Goal: Task Accomplishment & Management: Manage account settings

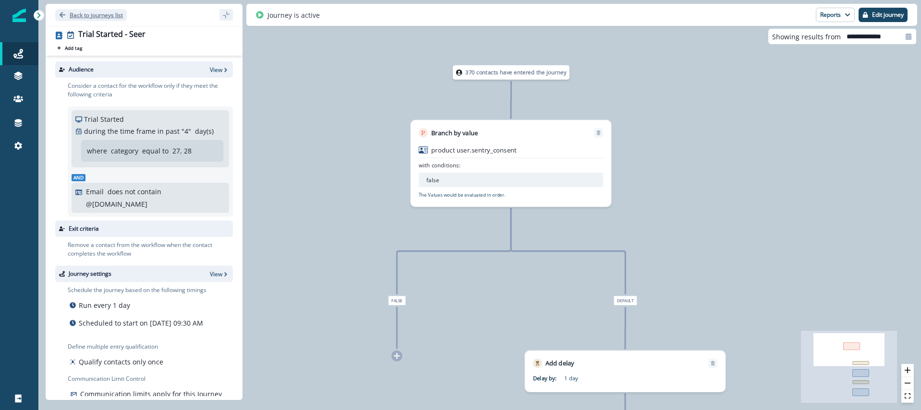
click at [61, 16] on icon "Go back" at bounding box center [63, 15] width 6 height 6
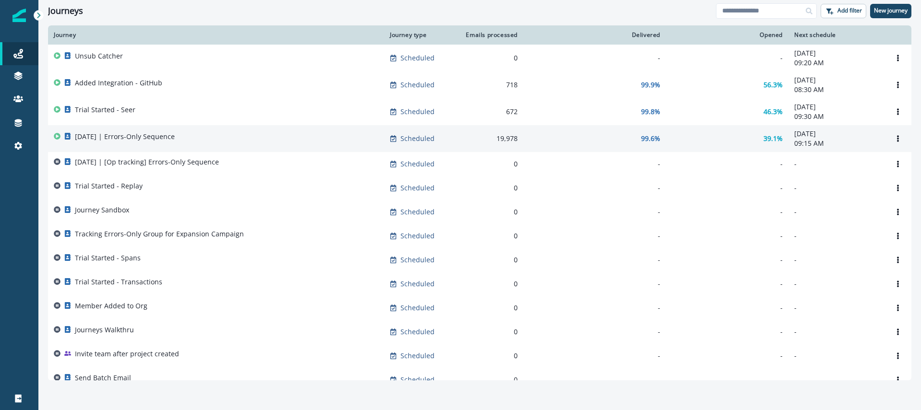
scroll to position [14, 0]
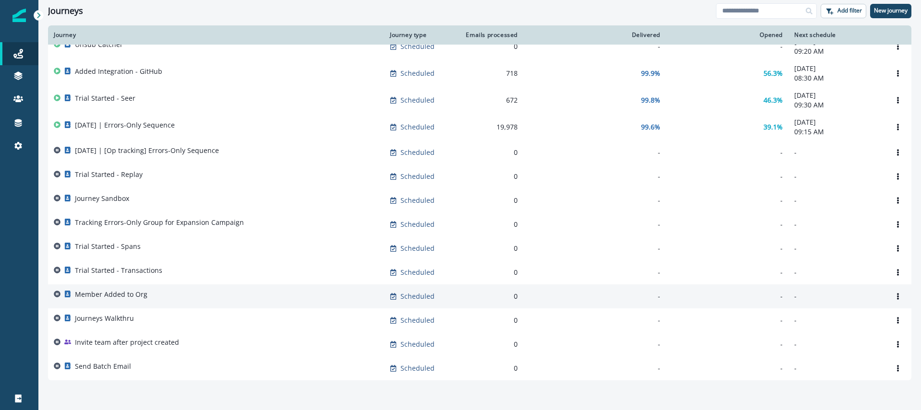
click at [164, 294] on div "Member Added to Org" at bounding box center [216, 296] width 324 height 13
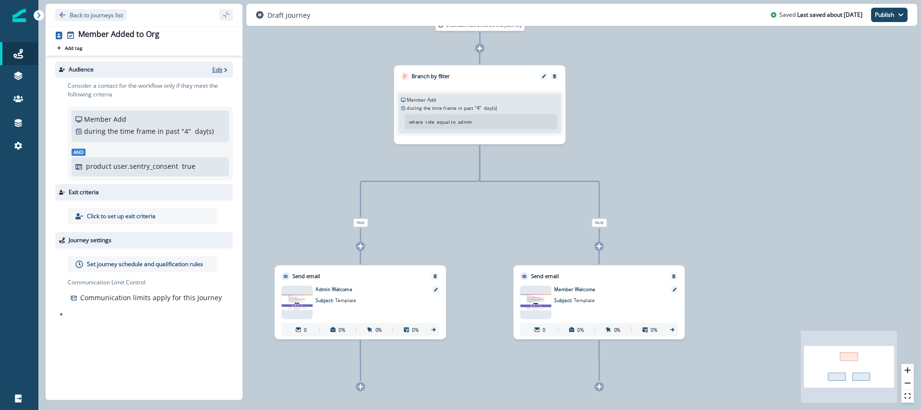
click at [216, 71] on p "Edit" at bounding box center [217, 70] width 10 height 8
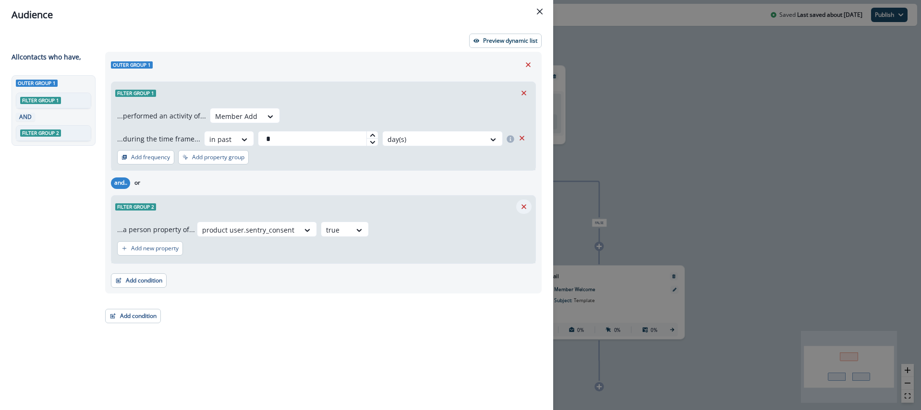
click at [522, 206] on icon "Remove" at bounding box center [523, 207] width 9 height 9
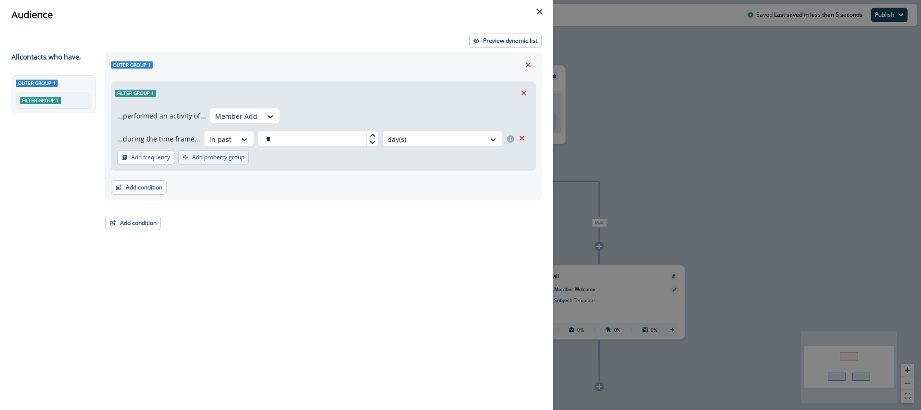
click at [206, 160] on p "Add property group" at bounding box center [218, 157] width 52 height 7
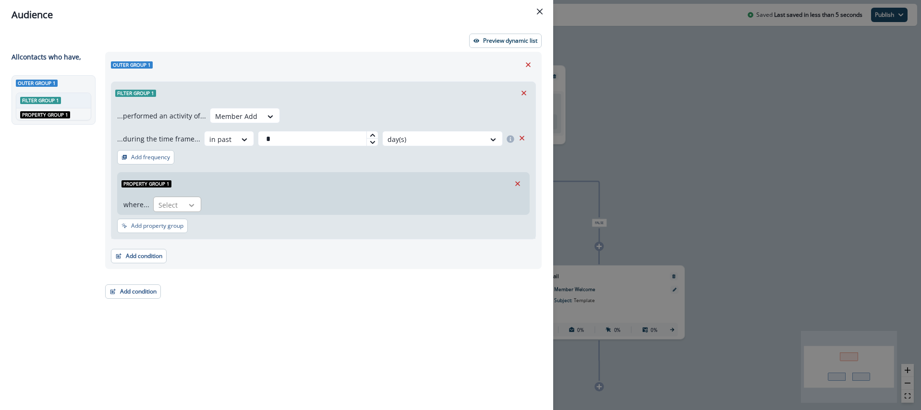
click at [189, 206] on icon at bounding box center [191, 206] width 9 height 10
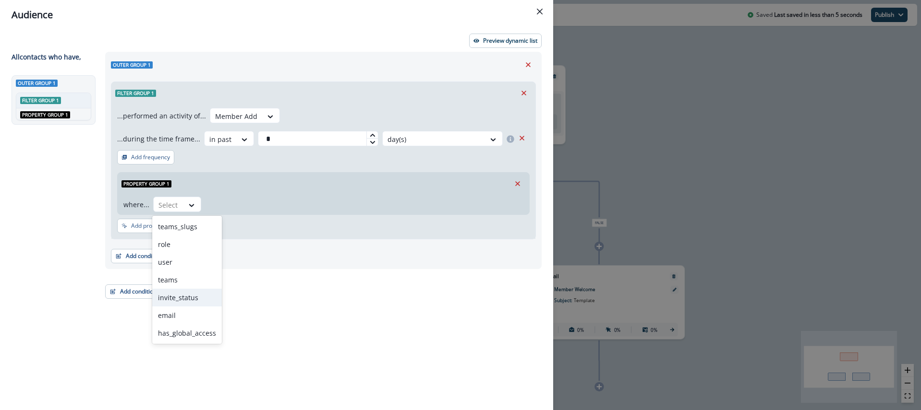
click at [191, 289] on div "invite_status" at bounding box center [187, 298] width 70 height 18
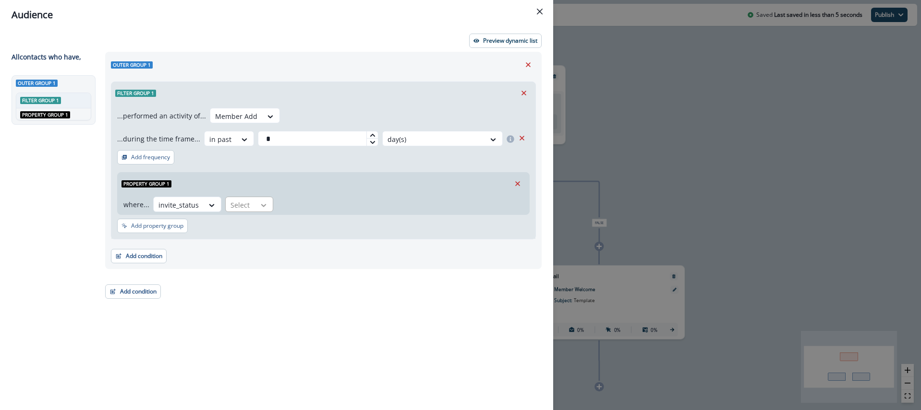
click at [259, 206] on icon at bounding box center [263, 206] width 9 height 10
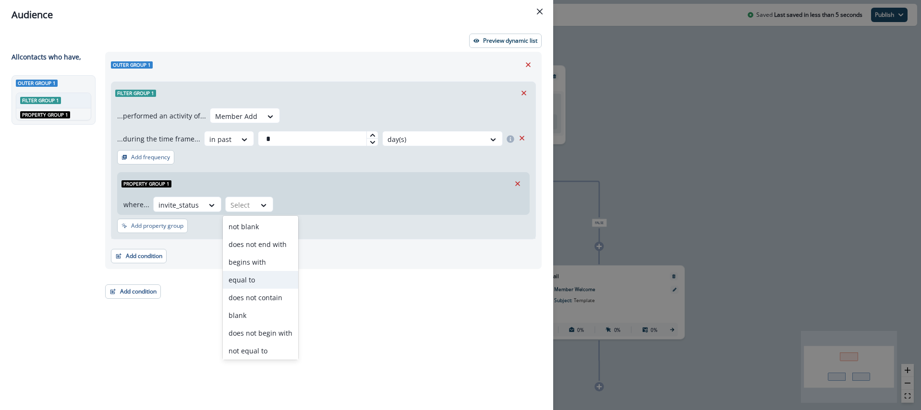
click at [258, 278] on div "equal to" at bounding box center [260, 280] width 75 height 18
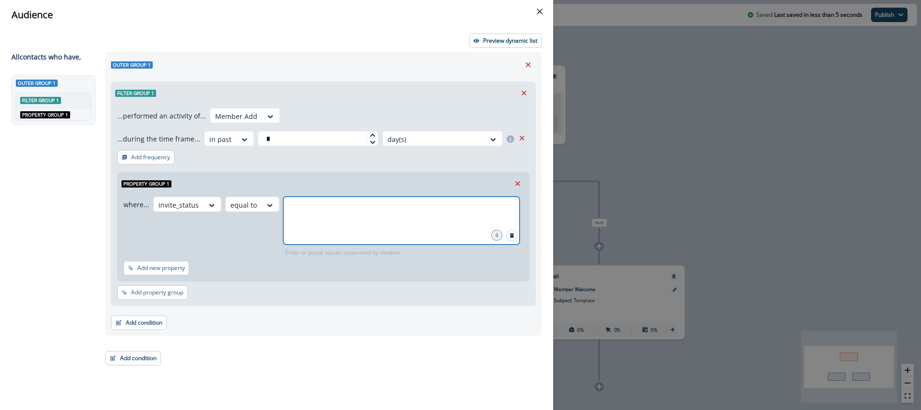
click at [325, 217] on input "text" at bounding box center [401, 208] width 233 height 19
type input "*"
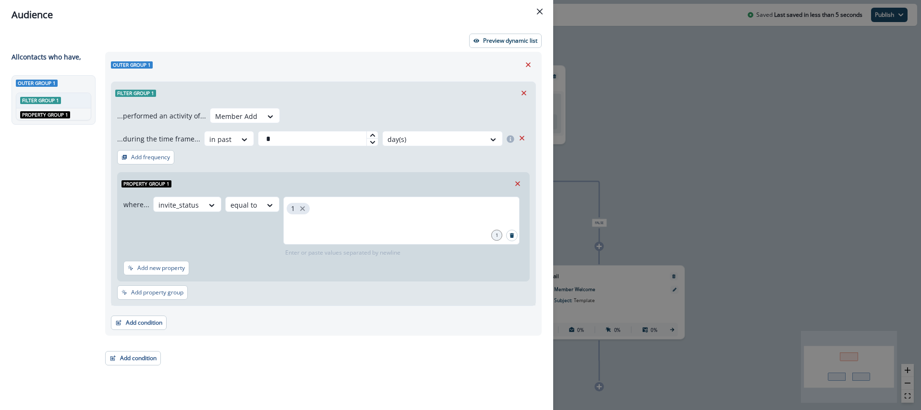
click at [336, 278] on div "Add new property" at bounding box center [323, 270] width 400 height 18
click at [498, 40] on p "Preview dynamic list" at bounding box center [510, 40] width 54 height 7
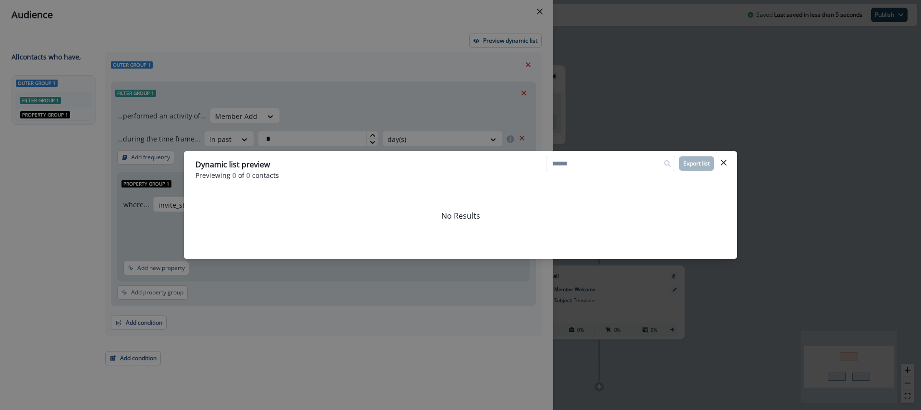
click at [718, 163] on button "Close" at bounding box center [723, 162] width 15 height 15
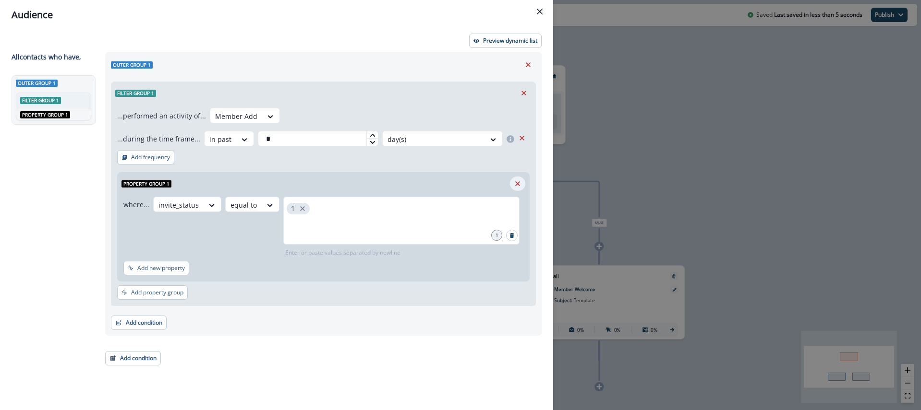
click at [522, 187] on button "Remove" at bounding box center [517, 184] width 15 height 14
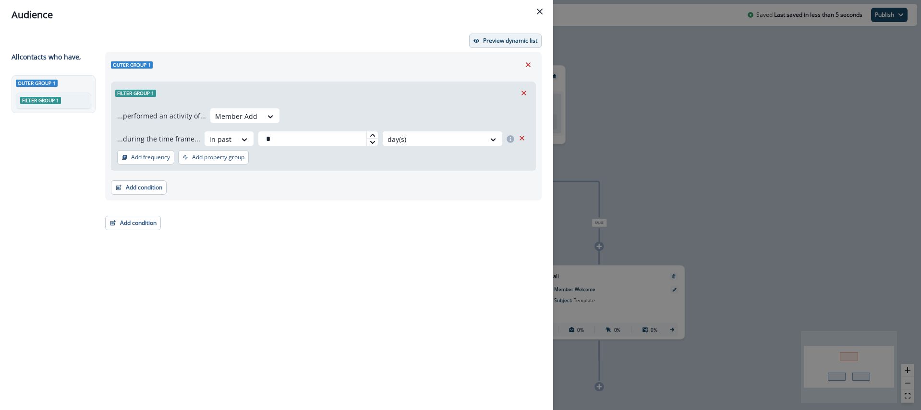
click at [519, 40] on p "Preview dynamic list" at bounding box center [510, 40] width 54 height 7
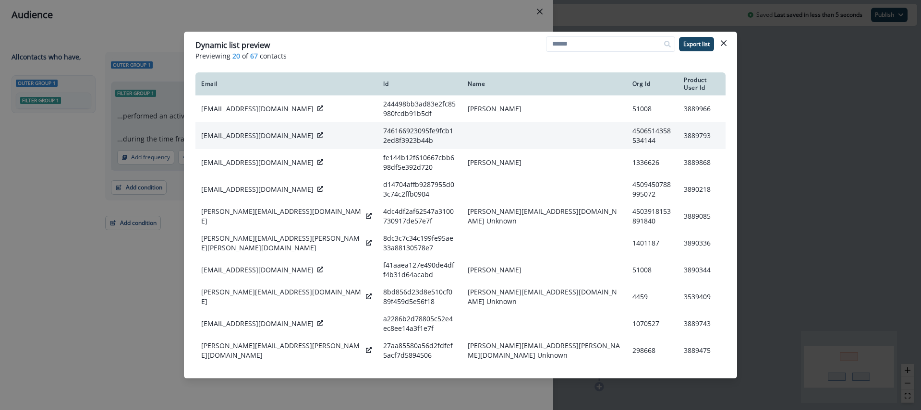
scroll to position [1, 0]
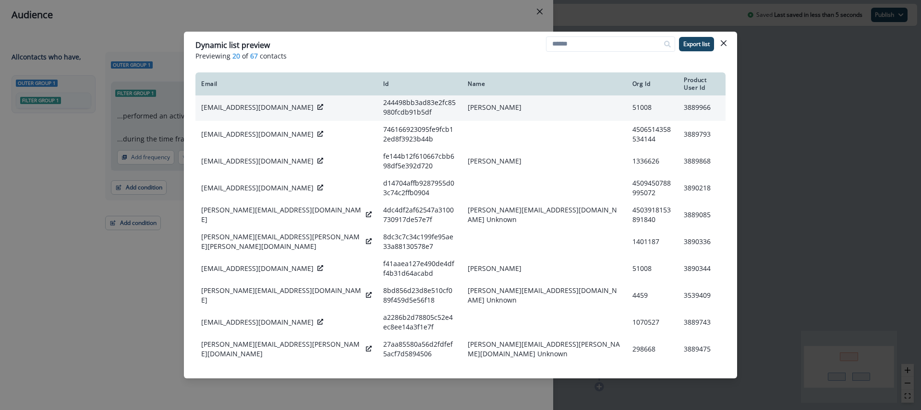
click at [317, 108] on icon at bounding box center [320, 107] width 6 height 6
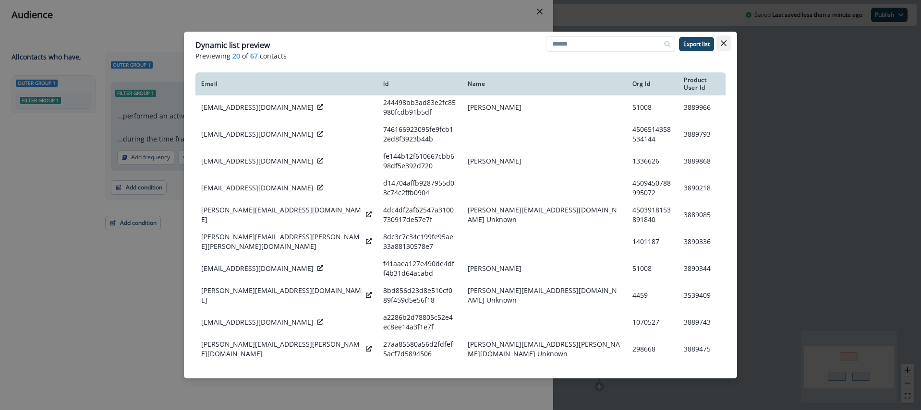
click at [722, 46] on icon "Close" at bounding box center [723, 43] width 6 height 6
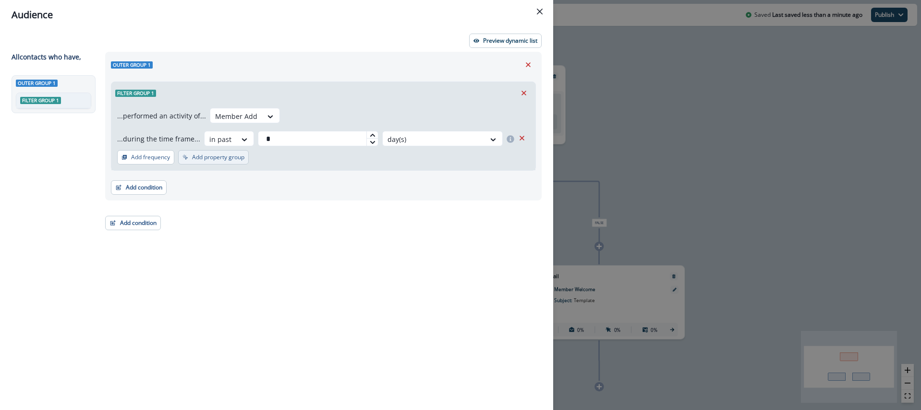
click at [220, 159] on p "Add property group" at bounding box center [218, 157] width 52 height 7
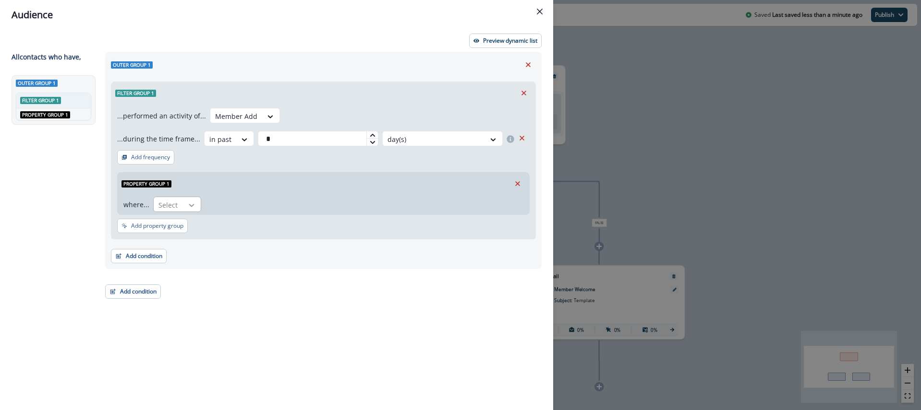
click at [192, 205] on icon at bounding box center [191, 206] width 9 height 10
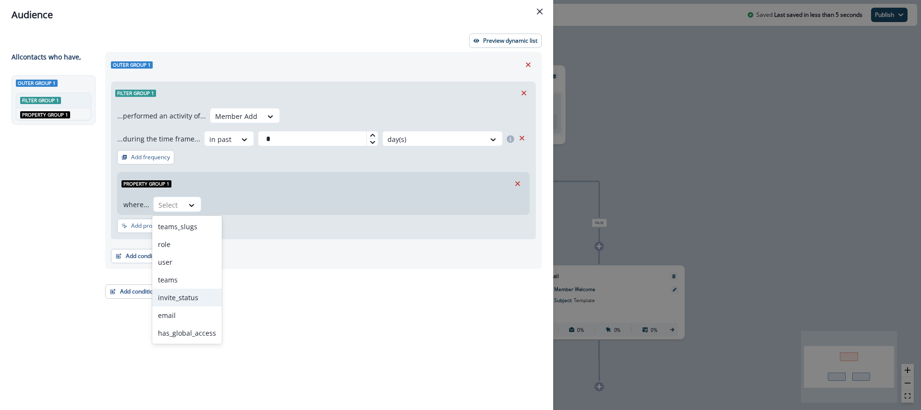
click at [181, 293] on div "invite_status" at bounding box center [187, 298] width 70 height 18
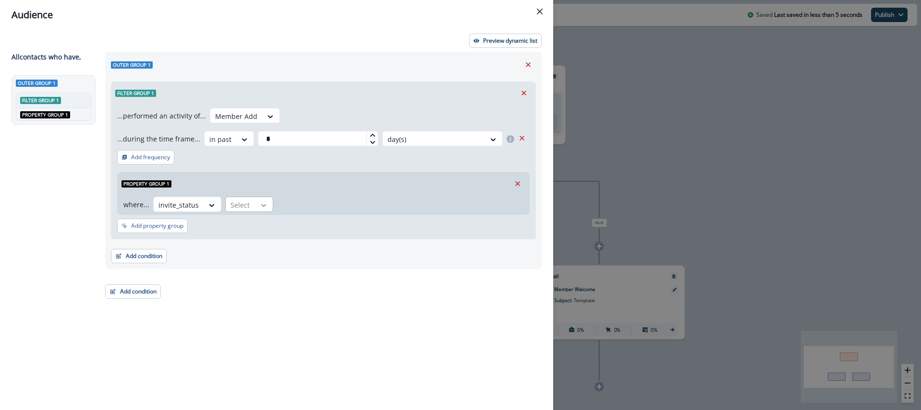
click at [259, 203] on icon at bounding box center [263, 206] width 9 height 10
type input "*****"
click at [249, 231] on div "equal to" at bounding box center [248, 227] width 50 height 18
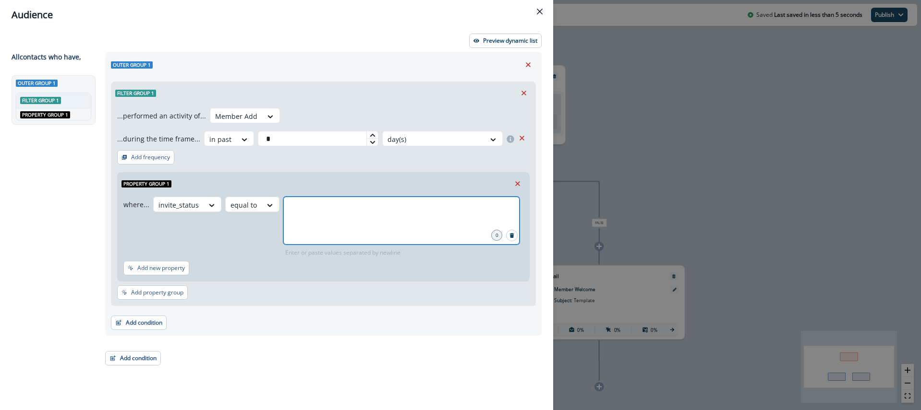
click at [318, 213] on input "text" at bounding box center [401, 208] width 233 height 19
type input "********"
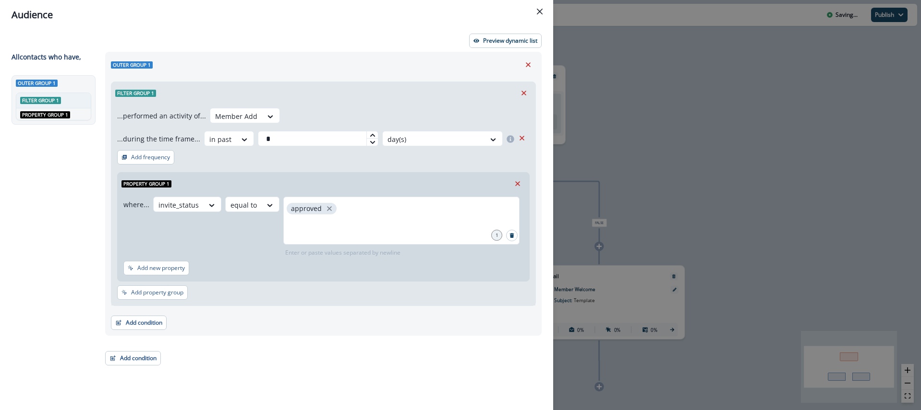
click at [210, 251] on div "where... invite_status equal to approved 1 Enter or paste values separated by n…" at bounding box center [321, 227] width 396 height 60
click at [515, 39] on p "Preview dynamic list" at bounding box center [510, 40] width 54 height 7
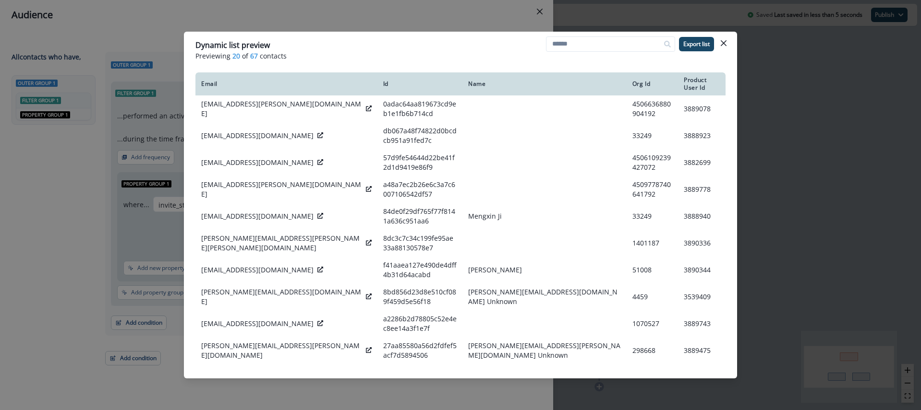
drag, startPoint x: 723, startPoint y: 43, endPoint x: 716, endPoint y: 43, distance: 7.2
click at [723, 43] on icon "Close" at bounding box center [723, 43] width 6 height 6
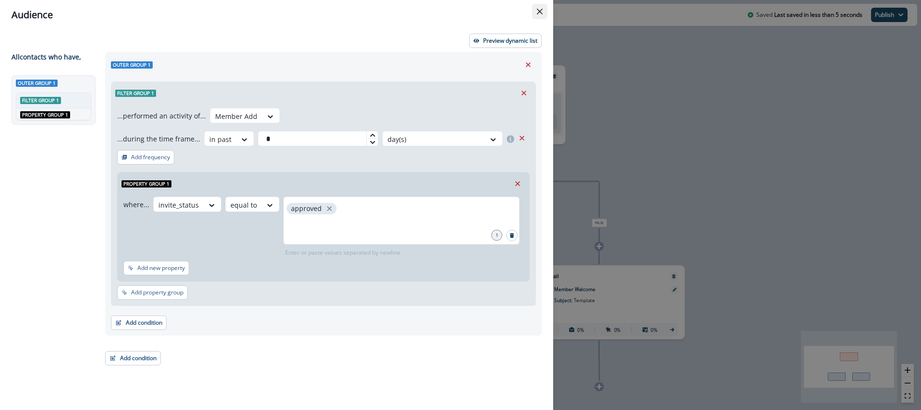
click at [540, 13] on icon "Close" at bounding box center [540, 12] width 6 height 6
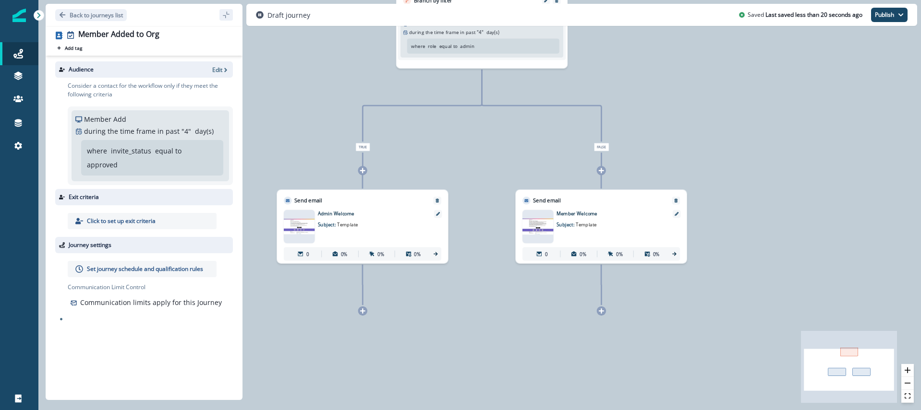
click at [337, 223] on span "Template" at bounding box center [347, 224] width 21 height 6
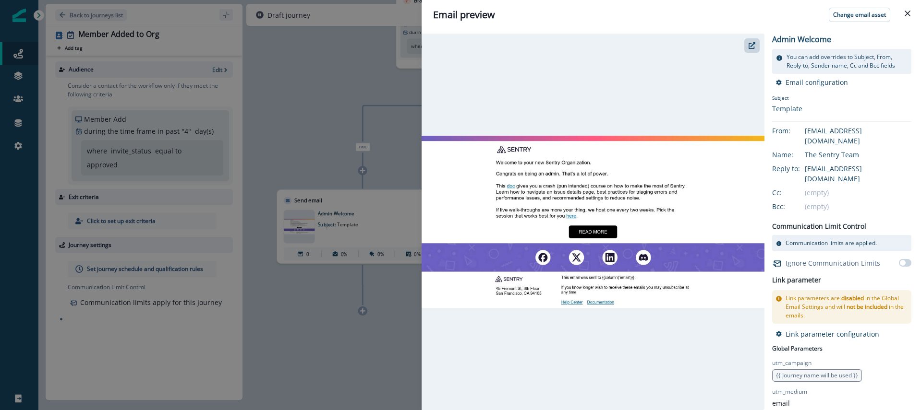
scroll to position [4, 0]
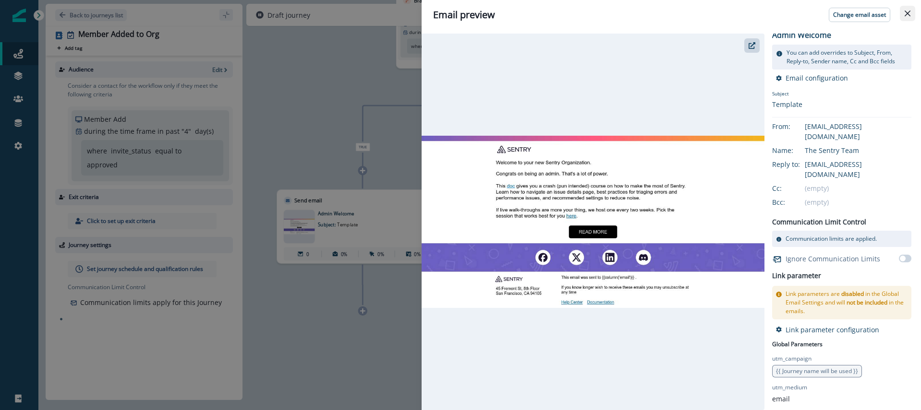
click at [904, 13] on icon "Close" at bounding box center [907, 14] width 6 height 6
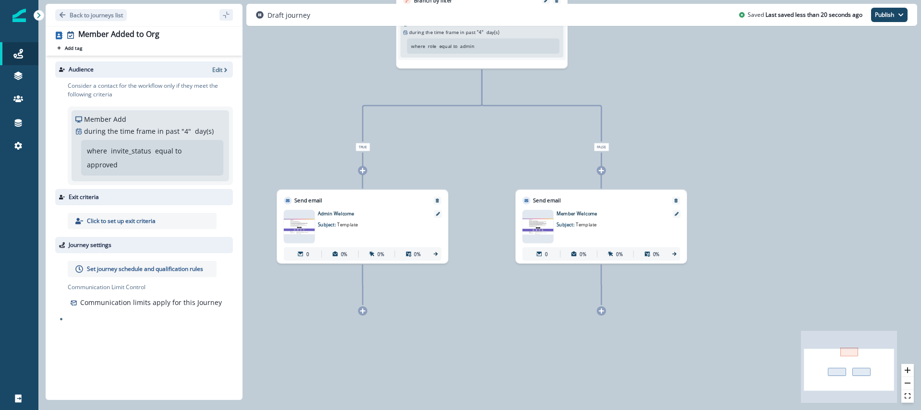
click at [598, 215] on p "Member Welcome" at bounding box center [609, 213] width 107 height 7
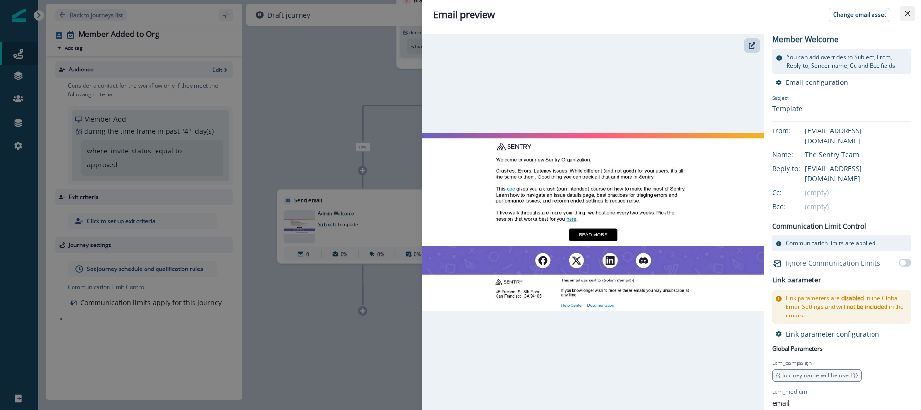
click at [906, 13] on icon "Close" at bounding box center [907, 14] width 6 height 6
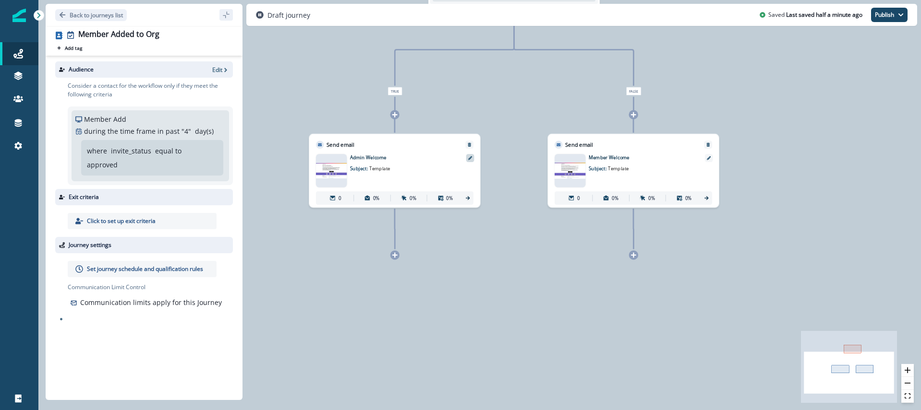
click at [473, 159] on div at bounding box center [470, 158] width 8 height 8
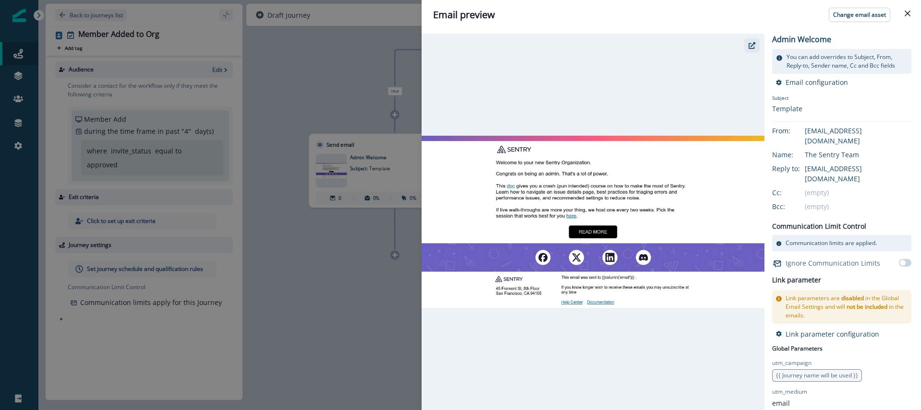
click at [750, 48] on icon "button" at bounding box center [751, 45] width 7 height 7
drag, startPoint x: 257, startPoint y: 76, endPoint x: 241, endPoint y: 81, distance: 16.1
click at [256, 76] on div "Email preview Change email asset Admin Welcome You can add overrides to Subject…" at bounding box center [460, 205] width 921 height 410
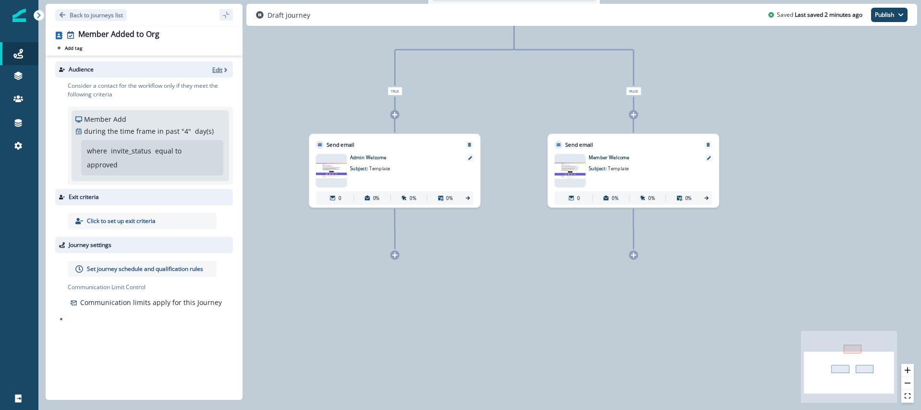
click at [216, 72] on p "Edit" at bounding box center [217, 70] width 10 height 8
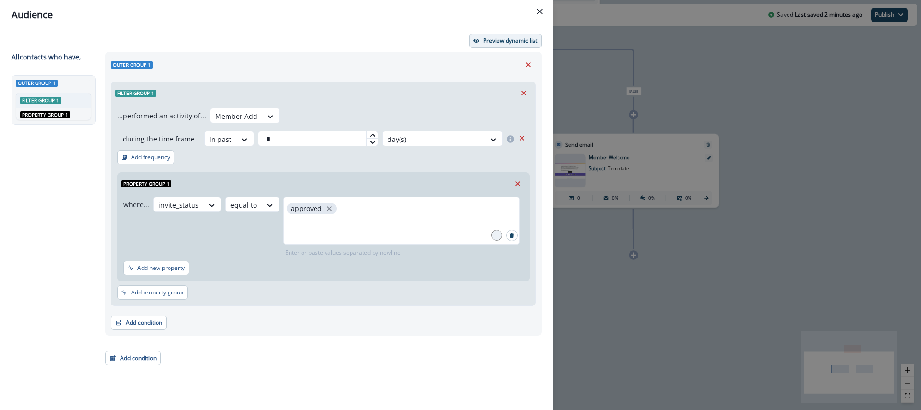
click at [497, 44] on p "Preview dynamic list" at bounding box center [510, 40] width 54 height 7
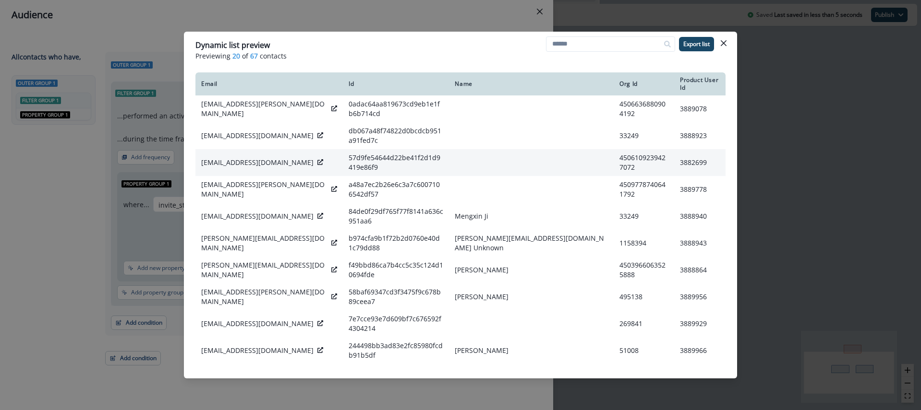
scroll to position [0, 0]
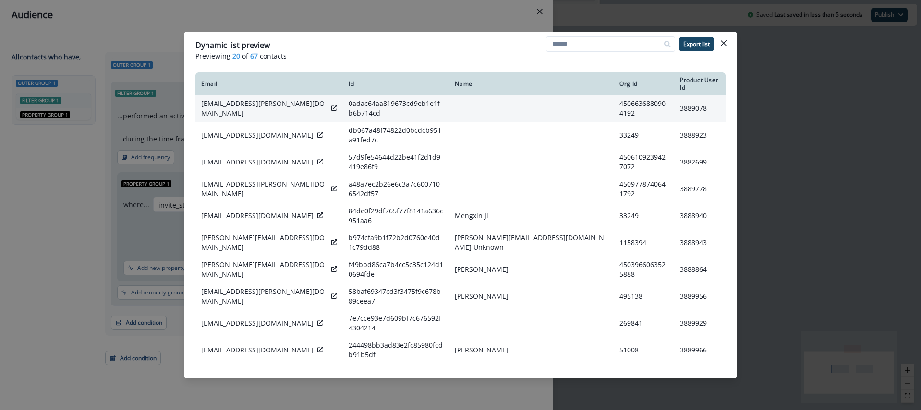
click at [331, 105] on icon at bounding box center [334, 108] width 6 height 6
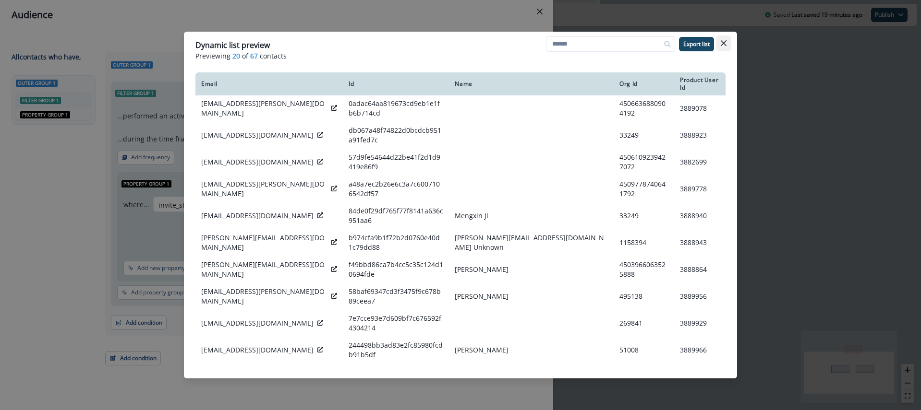
click at [723, 46] on button "Close" at bounding box center [723, 43] width 15 height 15
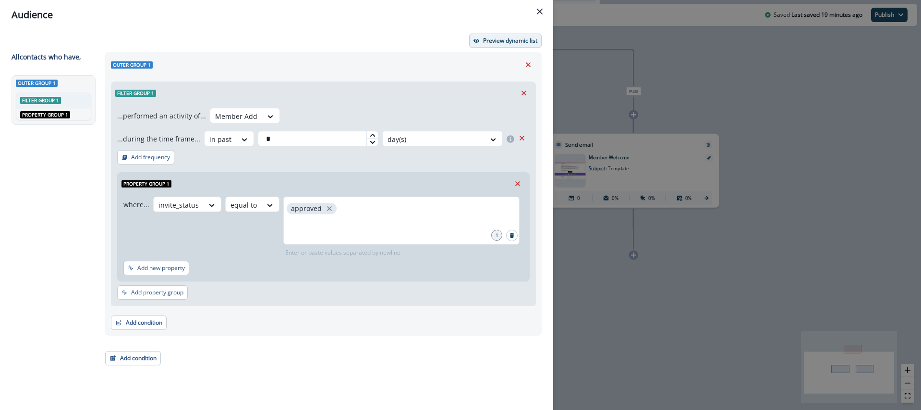
click at [504, 43] on p "Preview dynamic list" at bounding box center [510, 40] width 54 height 7
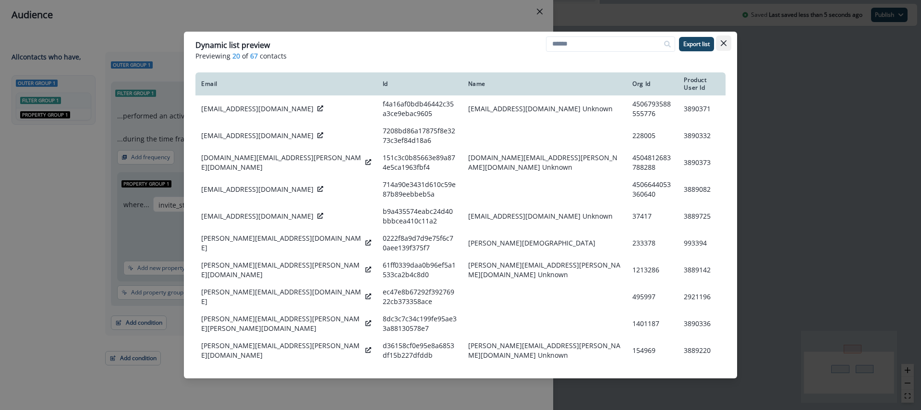
click at [721, 41] on icon "Close" at bounding box center [723, 43] width 6 height 6
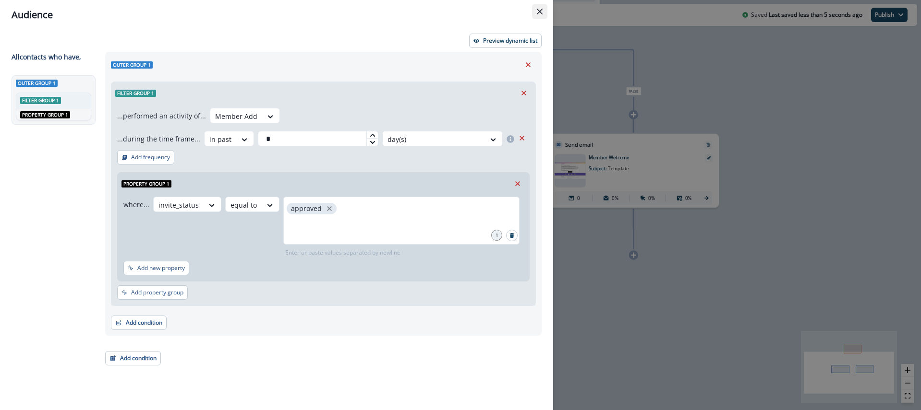
click at [541, 15] on button "Close" at bounding box center [539, 11] width 15 height 15
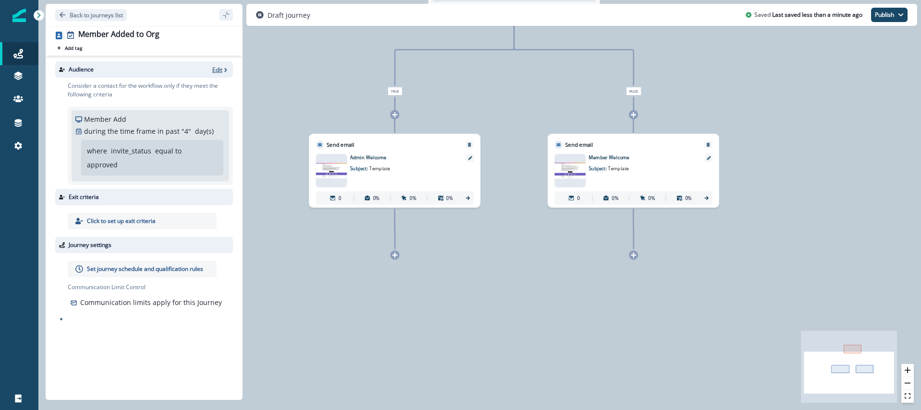
click at [217, 70] on p "Edit" at bounding box center [217, 70] width 10 height 8
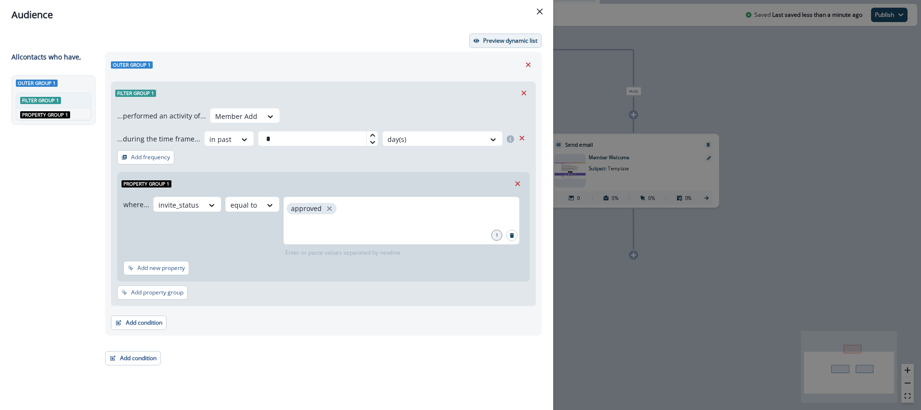
click at [509, 40] on p "Preview dynamic list" at bounding box center [510, 40] width 54 height 7
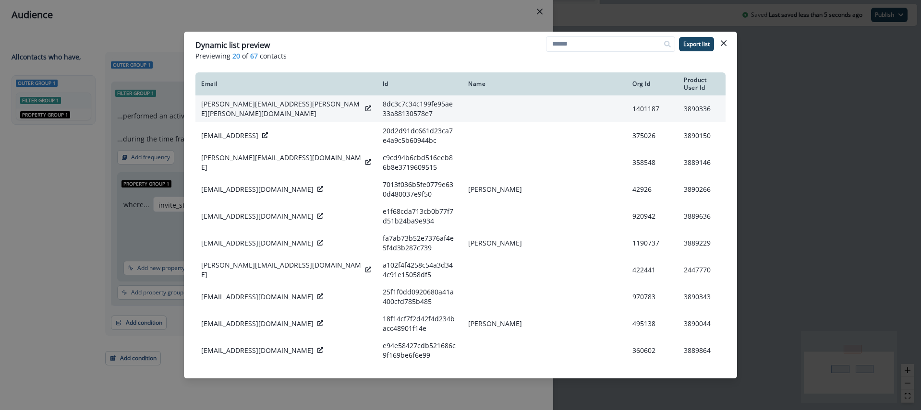
click at [365, 107] on icon at bounding box center [368, 109] width 6 height 6
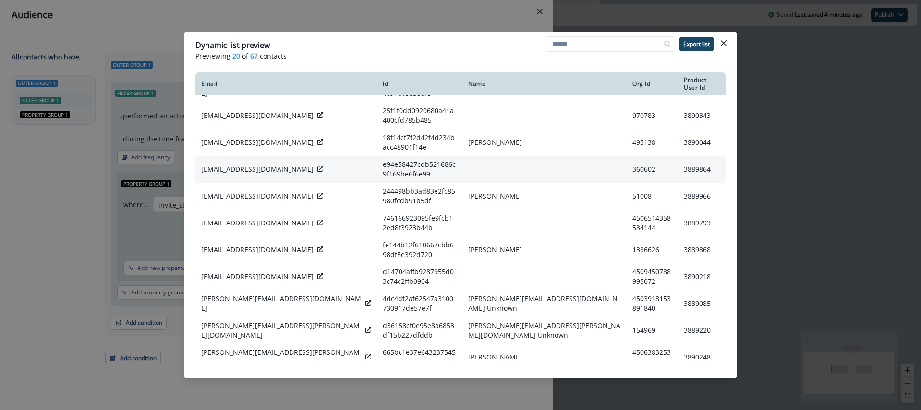
scroll to position [182, 0]
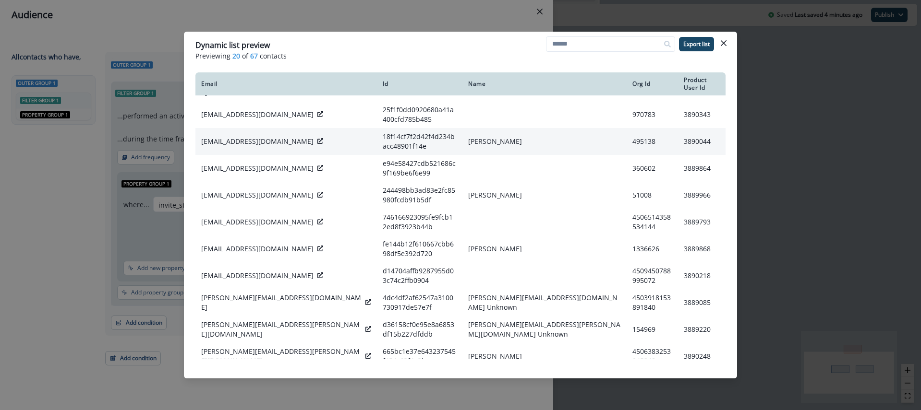
click at [317, 138] on icon at bounding box center [320, 141] width 6 height 6
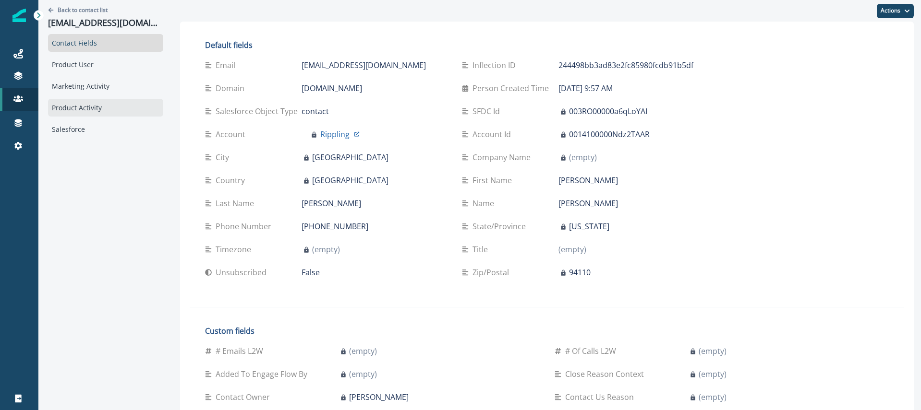
click at [79, 104] on div "Product Activity" at bounding box center [105, 108] width 115 height 18
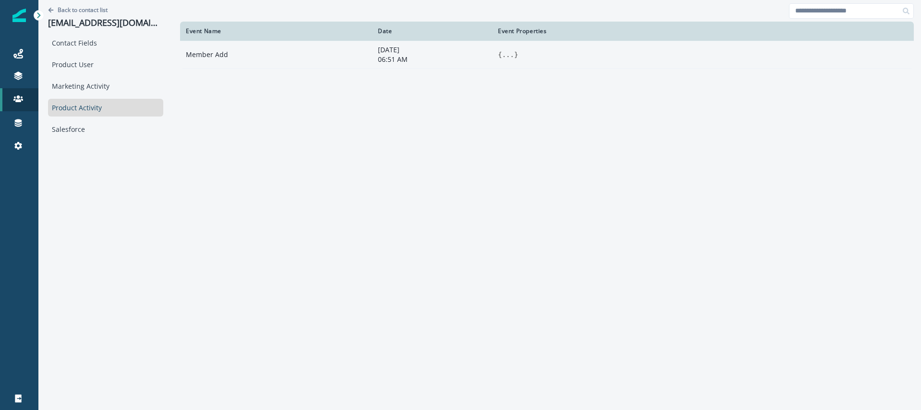
click at [511, 54] on button "..." at bounding box center [508, 55] width 12 height 10
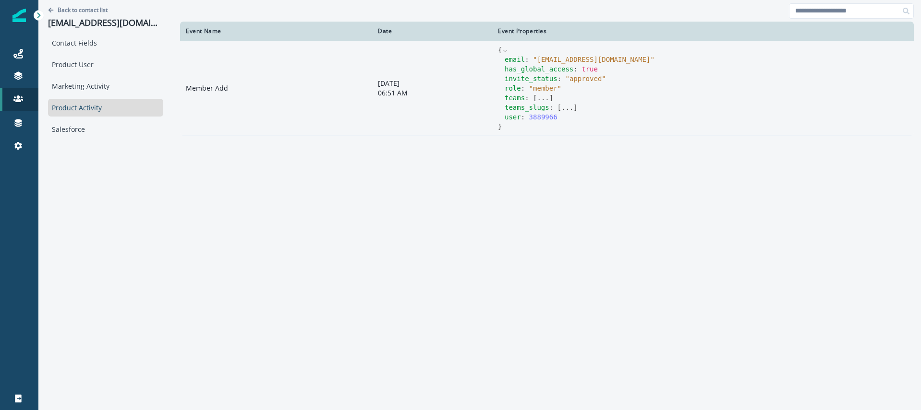
click at [542, 96] on button "..." at bounding box center [543, 98] width 12 height 10
click at [566, 115] on button "..." at bounding box center [567, 117] width 12 height 10
drag, startPoint x: 571, startPoint y: 80, endPoint x: 601, endPoint y: 80, distance: 29.8
click at [601, 80] on span "" approved "" at bounding box center [585, 79] width 40 height 8
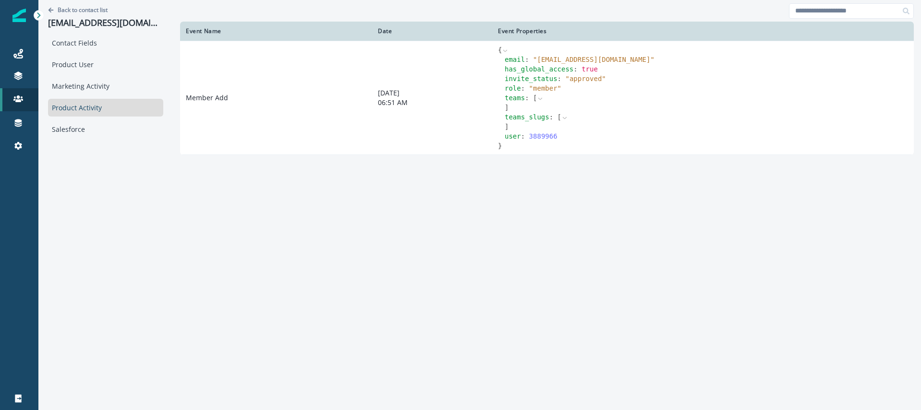
click at [563, 117] on icon at bounding box center [564, 118] width 7 height 7
click at [568, 116] on button "..." at bounding box center [567, 117] width 12 height 10
click at [80, 12] on p "Back to contact list" at bounding box center [83, 10] width 50 height 8
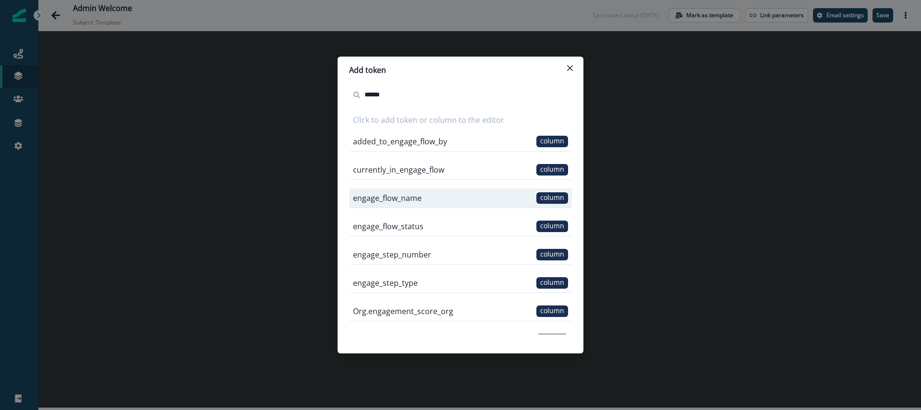
scroll to position [74, 0]
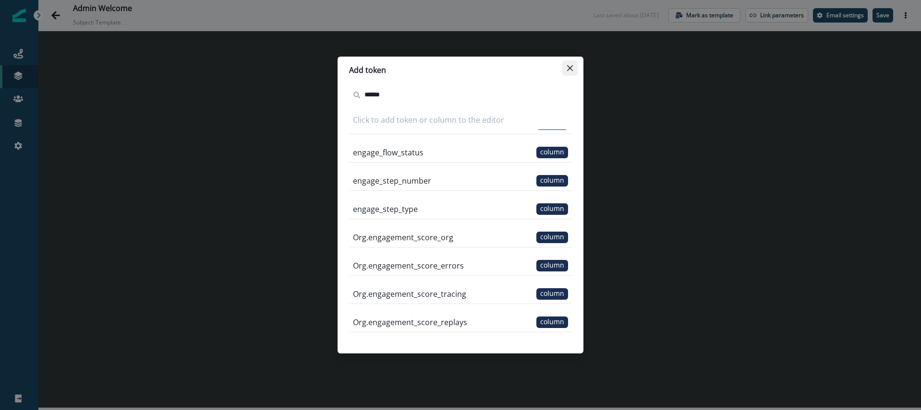
type input "******"
click at [572, 72] on button "Close" at bounding box center [569, 67] width 15 height 15
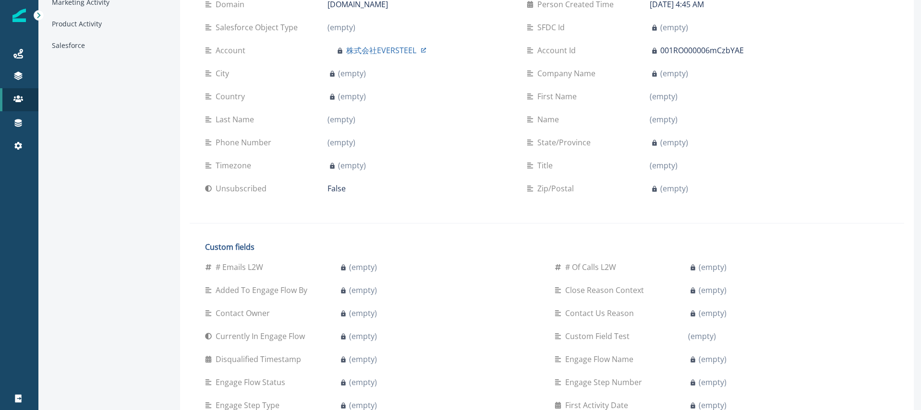
scroll to position [18, 0]
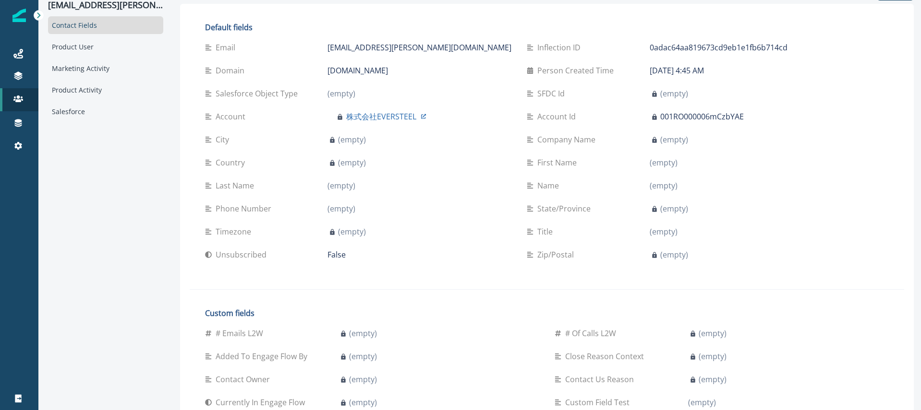
click at [660, 118] on p "001RO000006mCzbYAE" at bounding box center [702, 117] width 84 height 12
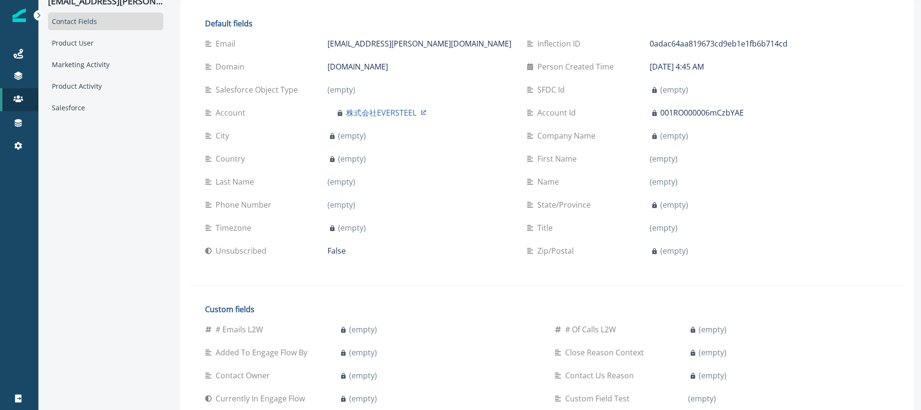
scroll to position [0, 0]
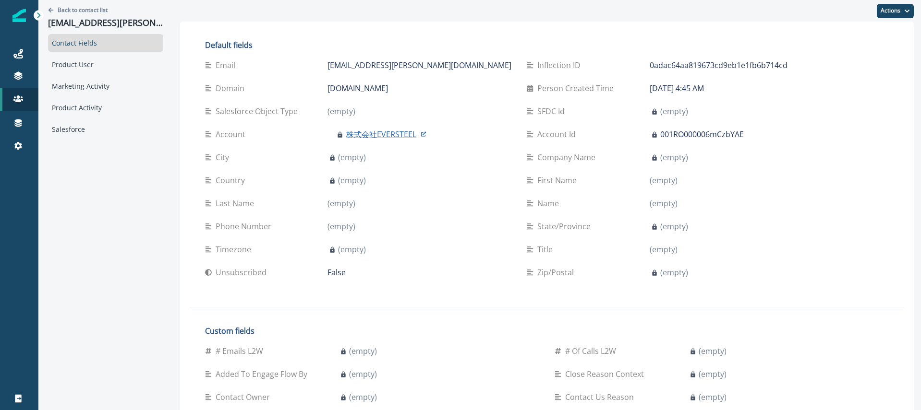
click at [384, 134] on p "株式会社EVERSTEEL" at bounding box center [381, 135] width 70 height 12
click at [84, 97] on div "Contact Fields Product User Marketing Activity Product Activity Salesforce" at bounding box center [105, 86] width 115 height 104
click at [85, 103] on div "Product Activity" at bounding box center [105, 108] width 115 height 18
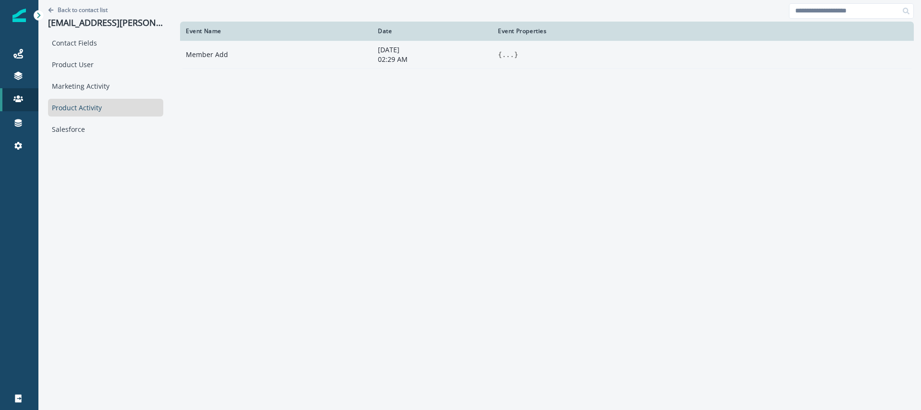
click at [510, 56] on button "..." at bounding box center [508, 55] width 12 height 10
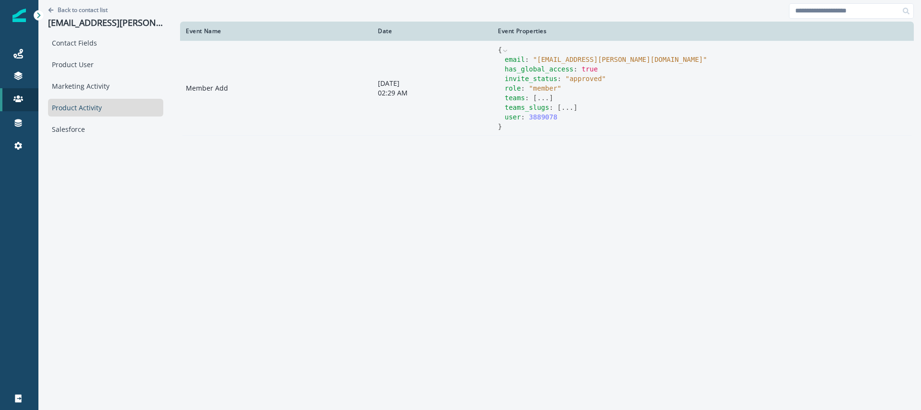
drag, startPoint x: 540, startPoint y: 96, endPoint x: 548, endPoint y: 98, distance: 7.8
click at [540, 96] on button "..." at bounding box center [543, 98] width 12 height 10
click at [569, 115] on button "..." at bounding box center [567, 117] width 12 height 10
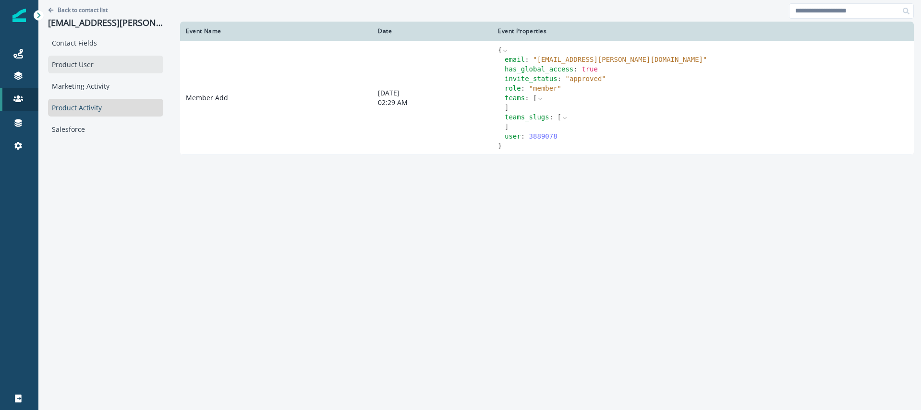
click at [87, 71] on div "Product User" at bounding box center [105, 65] width 115 height 18
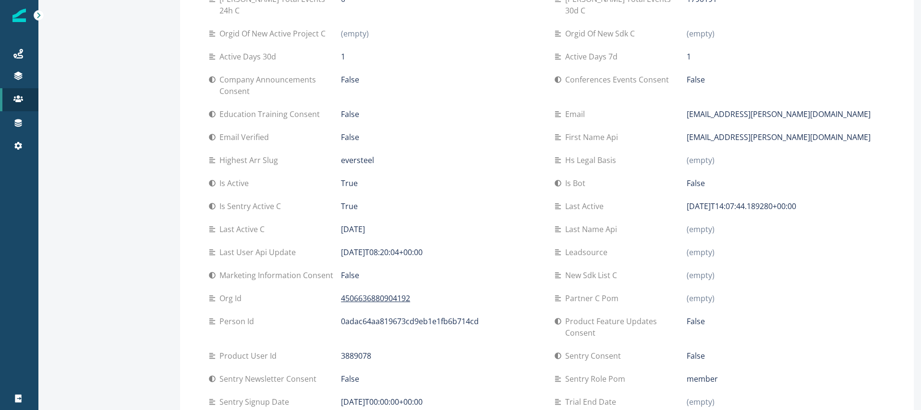
scroll to position [156, 0]
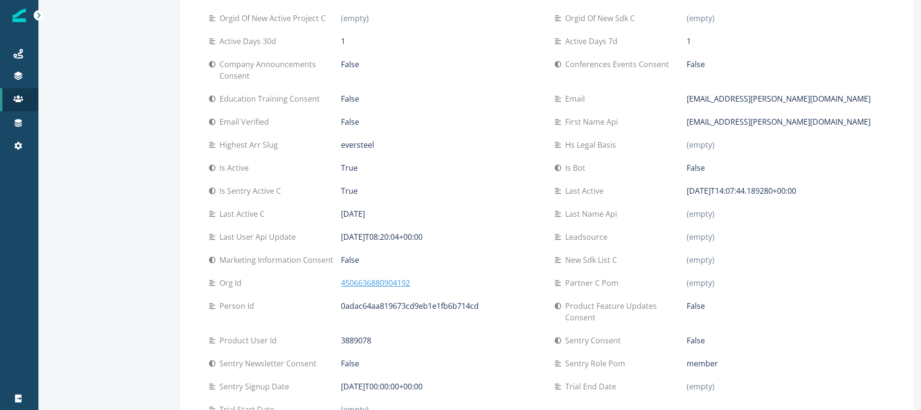
click at [376, 277] on p "4506636880904192" at bounding box center [375, 283] width 69 height 12
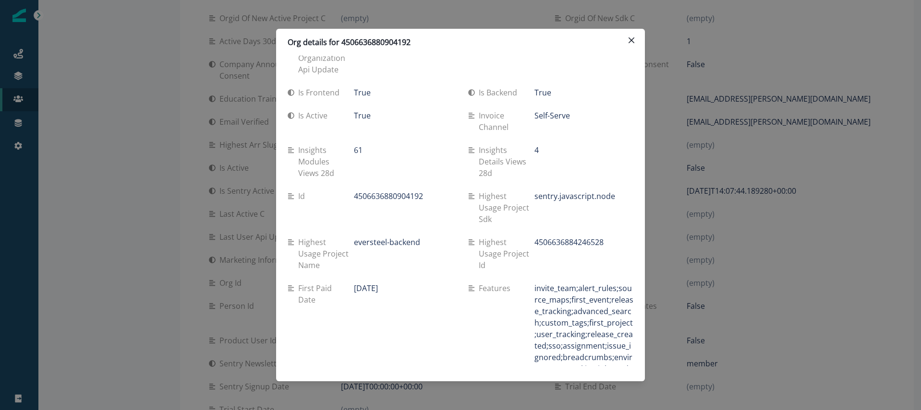
scroll to position [929, 0]
drag, startPoint x: 351, startPoint y: 149, endPoint x: 371, endPoint y: 149, distance: 20.2
click at [371, 149] on div "Insights modules views 28d 61" at bounding box center [369, 160] width 165 height 35
drag, startPoint x: 371, startPoint y: 149, endPoint x: 361, endPoint y: 150, distance: 10.6
click at [370, 150] on div "61" at bounding box center [403, 149] width 99 height 12
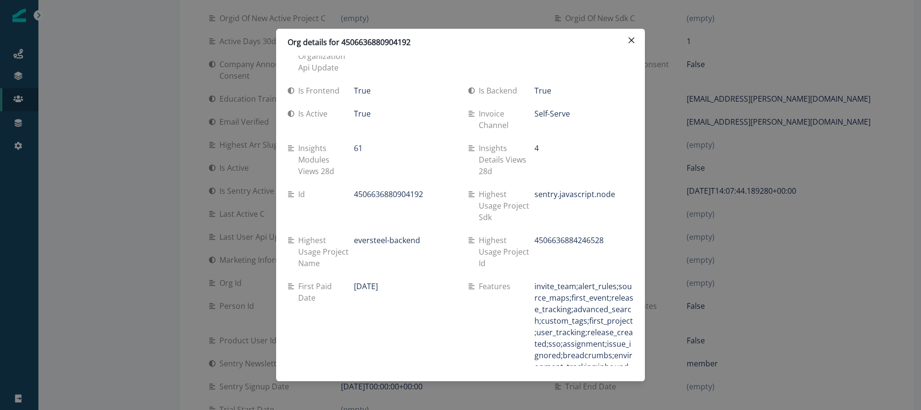
drag, startPoint x: 352, startPoint y: 149, endPoint x: 365, endPoint y: 150, distance: 13.4
click at [365, 150] on div "Insights modules views 28d 61" at bounding box center [369, 160] width 165 height 35
click at [365, 150] on div "61" at bounding box center [403, 149] width 99 height 12
drag, startPoint x: 361, startPoint y: 150, endPoint x: 353, endPoint y: 150, distance: 7.7
click at [354, 150] on div "61" at bounding box center [403, 149] width 99 height 12
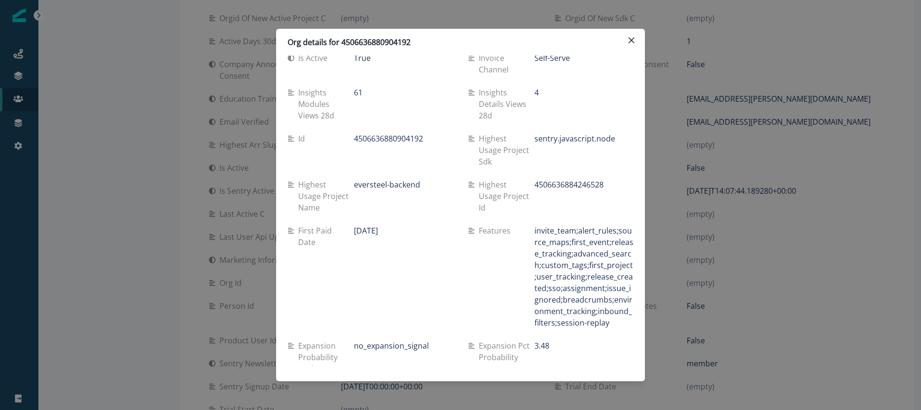
scroll to position [985, 0]
drag, startPoint x: 532, startPoint y: 93, endPoint x: 542, endPoint y: 93, distance: 10.1
click at [542, 93] on div "Insights details views 28d 4" at bounding box center [550, 103] width 165 height 35
click at [542, 93] on div "4" at bounding box center [583, 92] width 99 height 12
click at [536, 93] on div "4" at bounding box center [583, 92] width 99 height 12
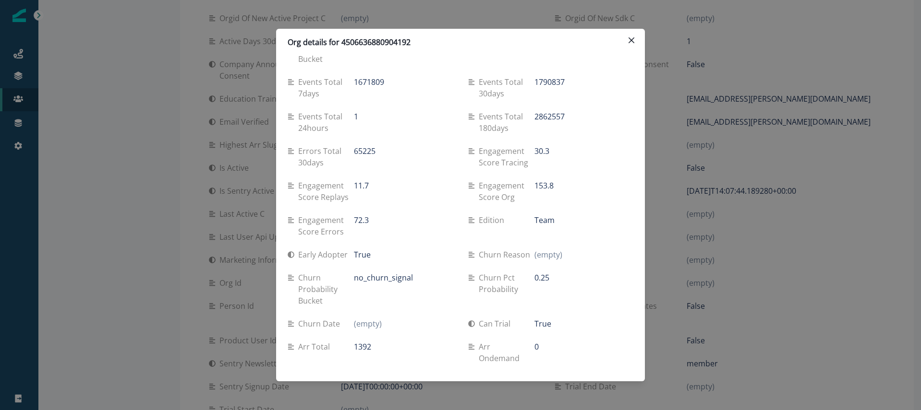
scroll to position [1292, 0]
drag, startPoint x: 353, startPoint y: 132, endPoint x: 386, endPoint y: 133, distance: 33.6
click at [386, 148] on div "Errors total 30days 65225" at bounding box center [369, 159] width 165 height 23
click at [386, 148] on div "65225" at bounding box center [403, 154] width 99 height 12
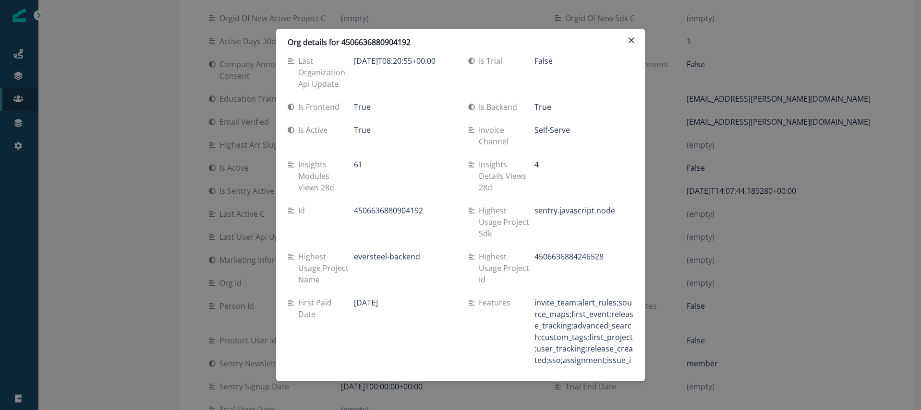
scroll to position [406, 0]
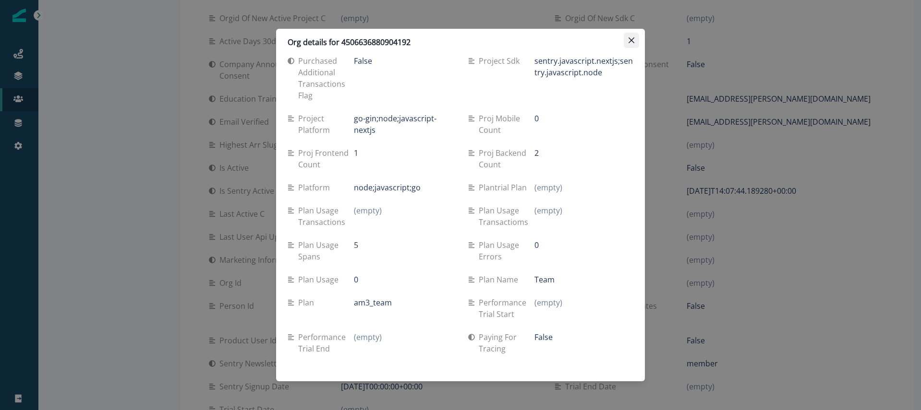
click at [629, 39] on icon "Close" at bounding box center [631, 40] width 6 height 6
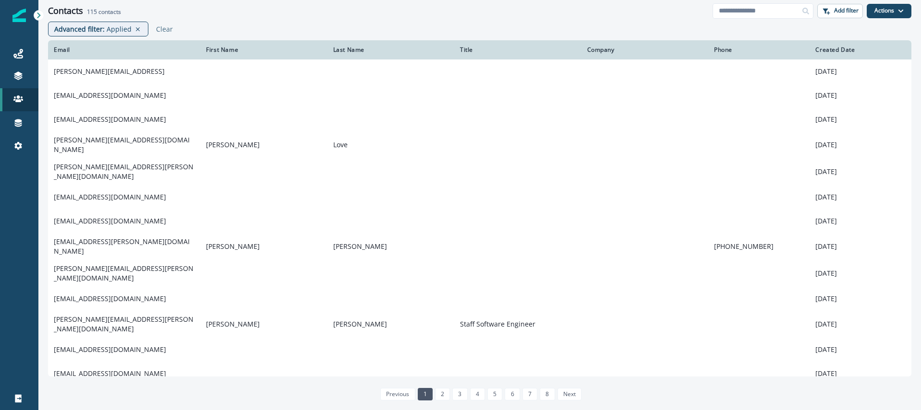
scroll to position [0, 0]
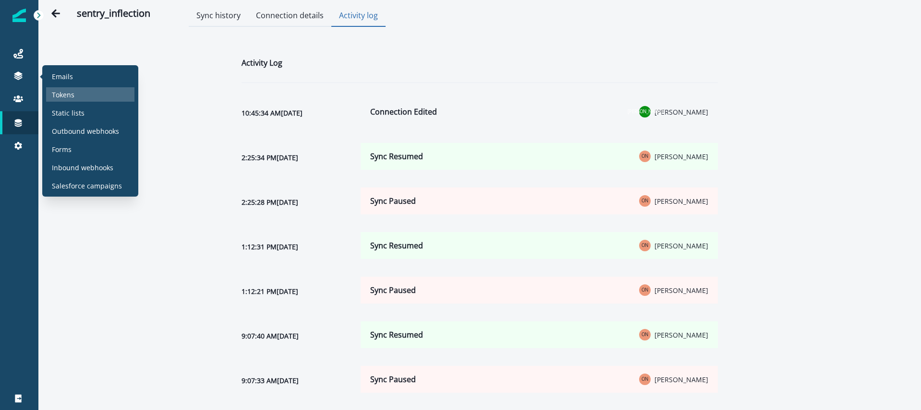
click at [67, 96] on p "Tokens" at bounding box center [63, 95] width 23 height 10
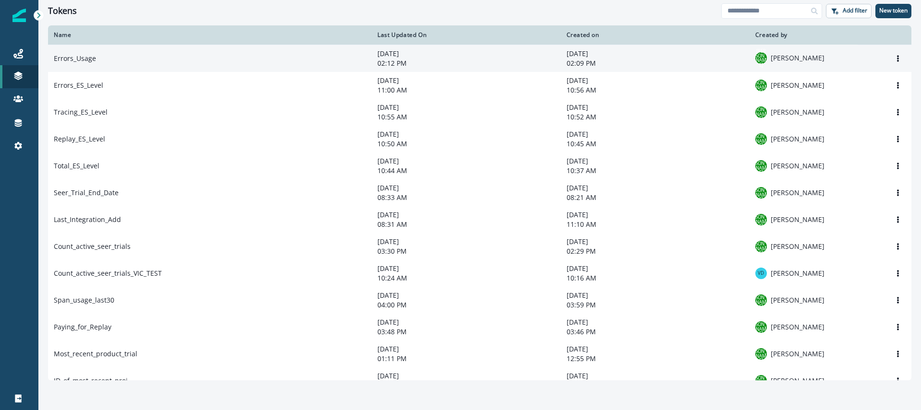
click at [105, 58] on td "Errors_Usage" at bounding box center [209, 58] width 323 height 27
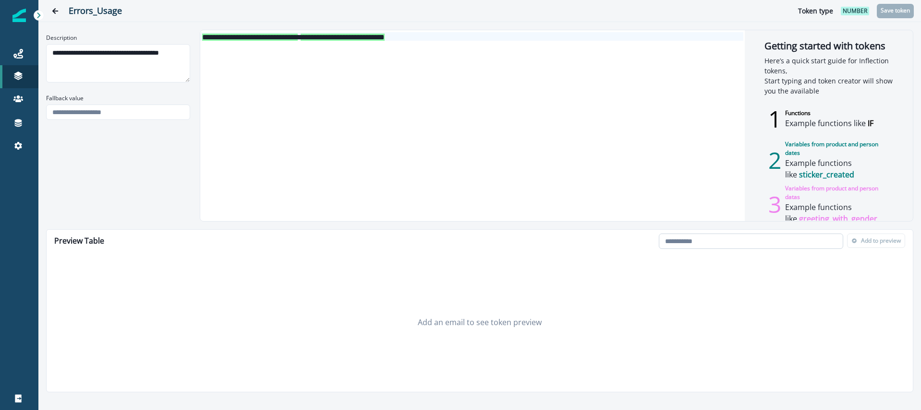
click at [693, 246] on input "email" at bounding box center [750, 241] width 184 height 15
paste input "**********"
click at [665, 243] on input "**********" at bounding box center [645, 241] width 184 height 15
type input "**********"
click at [747, 242] on span at bounding box center [749, 243] width 8 height 8
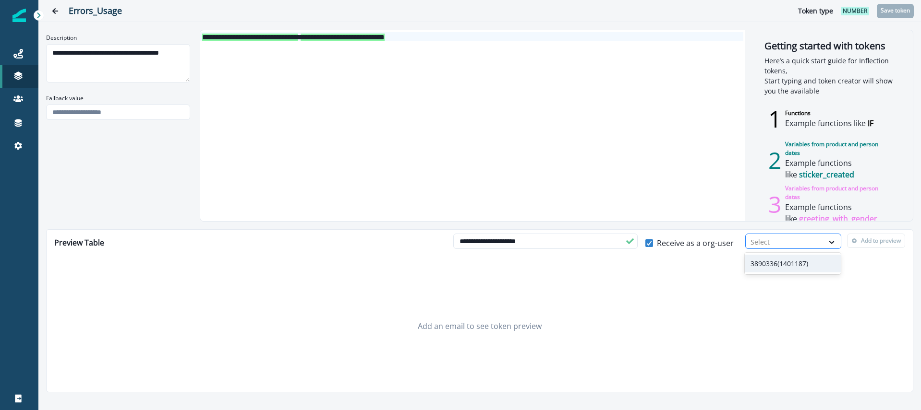
click at [774, 240] on div at bounding box center [784, 242] width 68 height 12
drag, startPoint x: 776, startPoint y: 259, endPoint x: 796, endPoint y: 264, distance: 21.4
click at [777, 259] on div "3890336(1401187)" at bounding box center [792, 264] width 96 height 18
click at [883, 241] on p "Add to preview" at bounding box center [881, 241] width 40 height 7
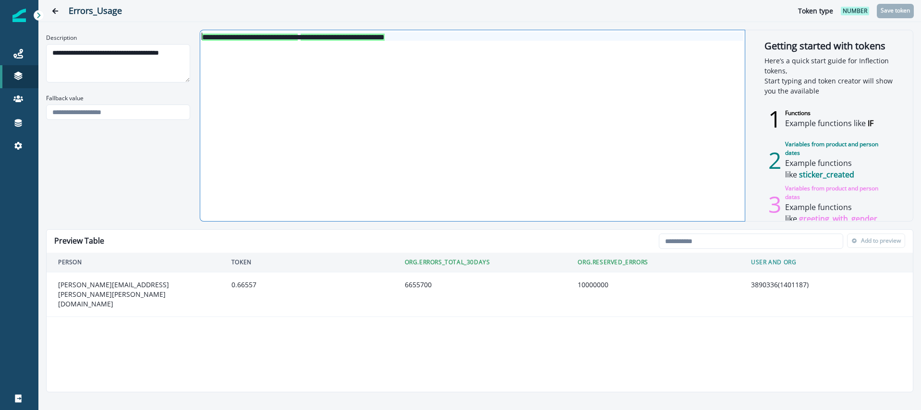
click at [200, 36] on div "**********" at bounding box center [471, 36] width 543 height 9
click at [443, 37] on div "**********" at bounding box center [471, 36] width 543 height 9
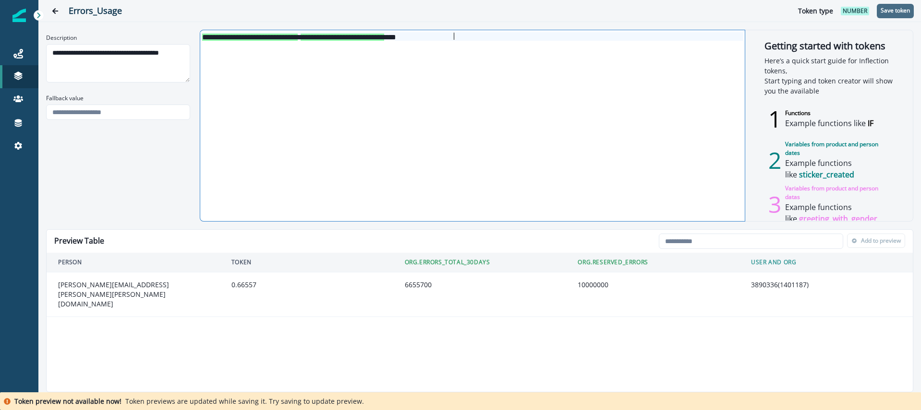
click at [887, 9] on p "Save token" at bounding box center [894, 10] width 29 height 7
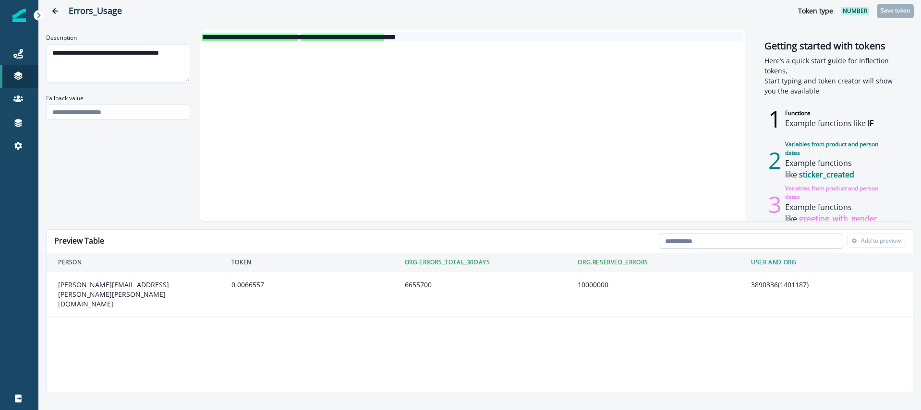
click at [721, 239] on input "email" at bounding box center [750, 241] width 184 height 15
paste input "**********"
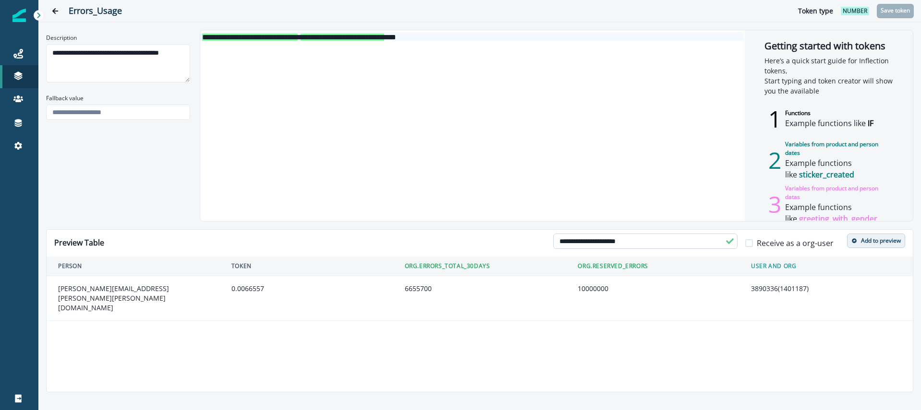
click at [665, 241] on input "**********" at bounding box center [645, 241] width 184 height 15
type input "**********"
click at [747, 238] on label "Receive as a org-user" at bounding box center [793, 244] width 96 height 12
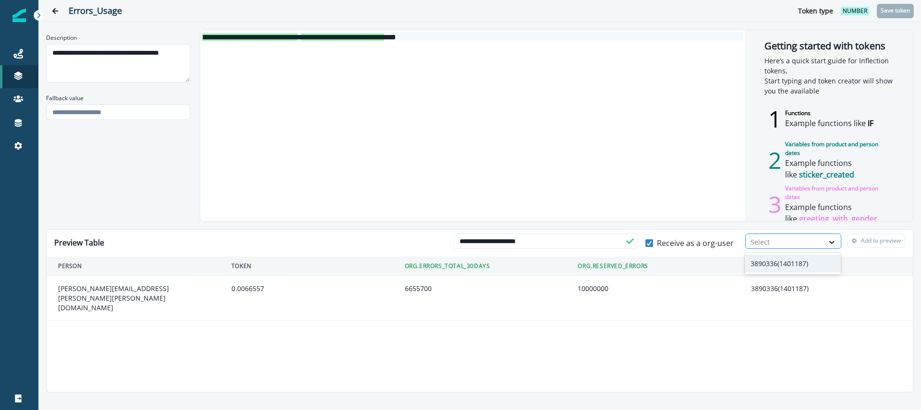
click at [771, 248] on div at bounding box center [784, 242] width 68 height 12
click at [775, 262] on div "3890336(1401187)" at bounding box center [792, 264] width 96 height 18
click at [857, 244] on button "Add to preview" at bounding box center [876, 241] width 58 height 14
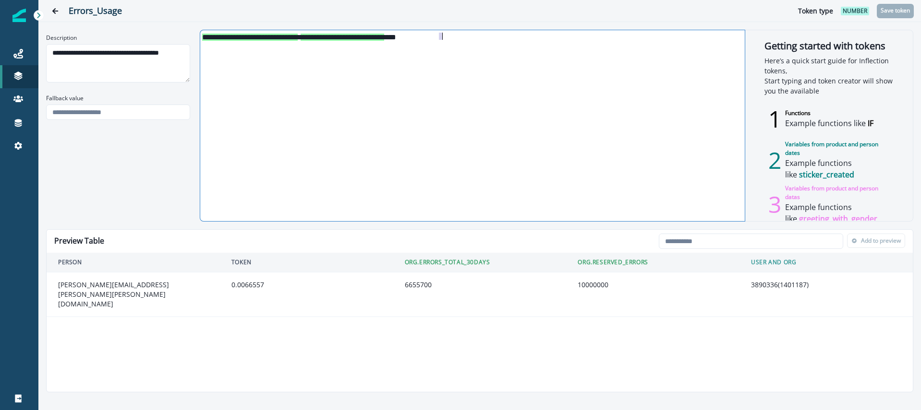
click at [442, 38] on div "**********" at bounding box center [471, 36] width 543 height 9
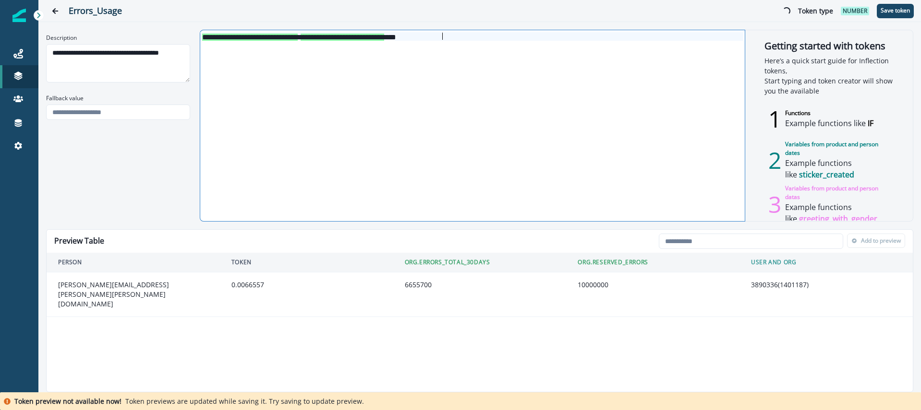
click at [464, 36] on div "**********" at bounding box center [471, 36] width 543 height 9
click at [897, 14] on p "Save token" at bounding box center [894, 10] width 29 height 7
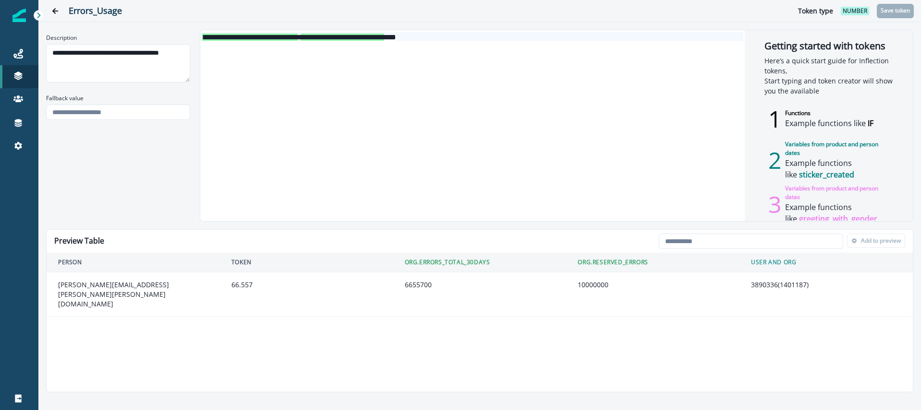
click at [462, 38] on div "**********" at bounding box center [471, 36] width 543 height 9
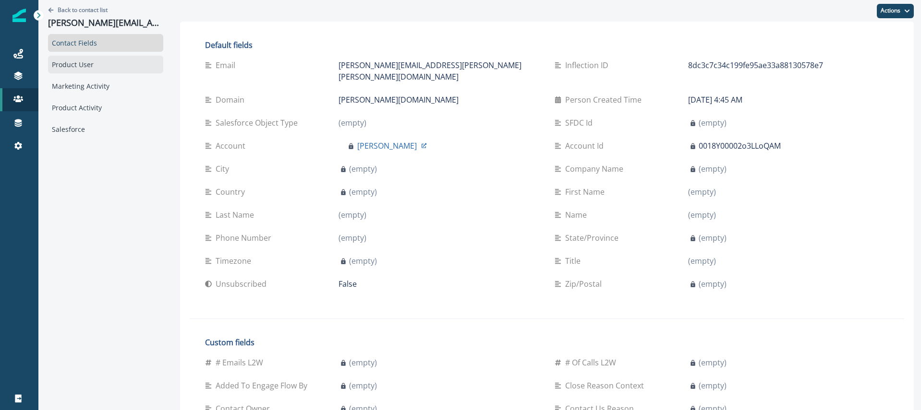
click at [79, 65] on div "Product User" at bounding box center [105, 65] width 115 height 18
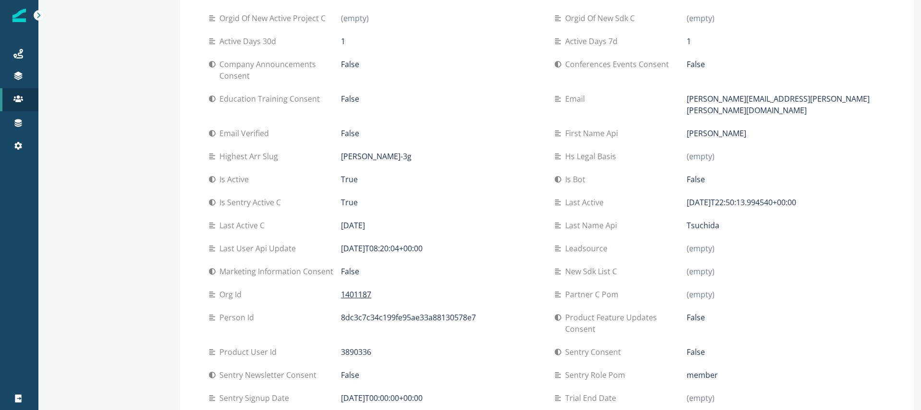
scroll to position [155, 0]
click at [352, 289] on p "1401187" at bounding box center [356, 295] width 30 height 12
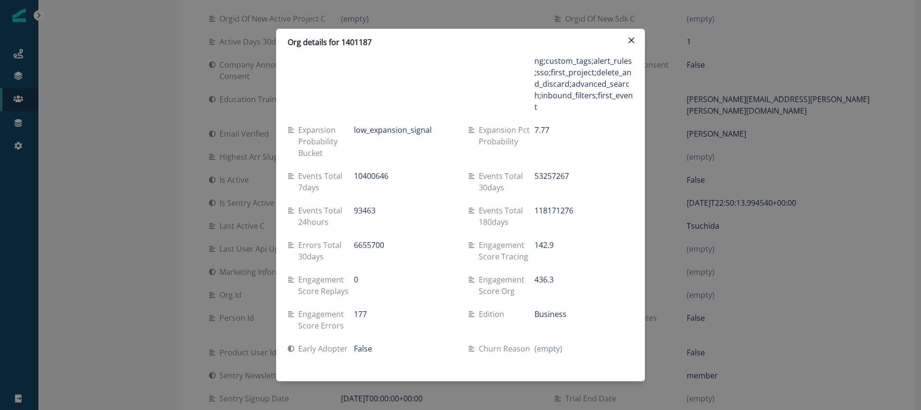
scroll to position [210, 0]
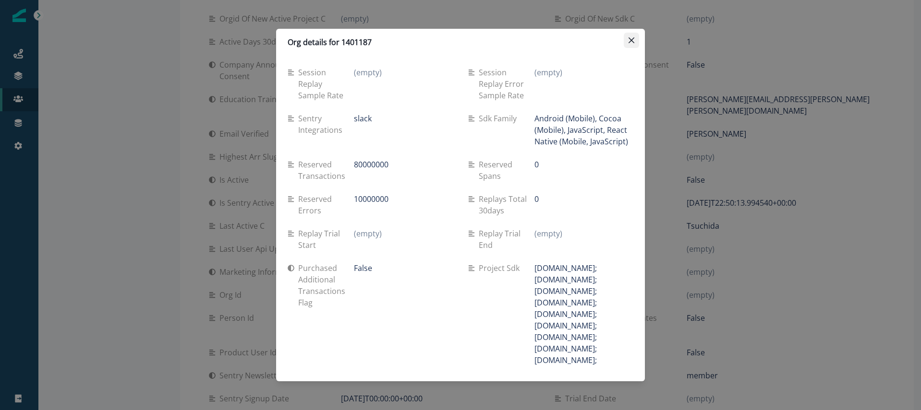
click at [632, 42] on icon "Close" at bounding box center [631, 40] width 6 height 6
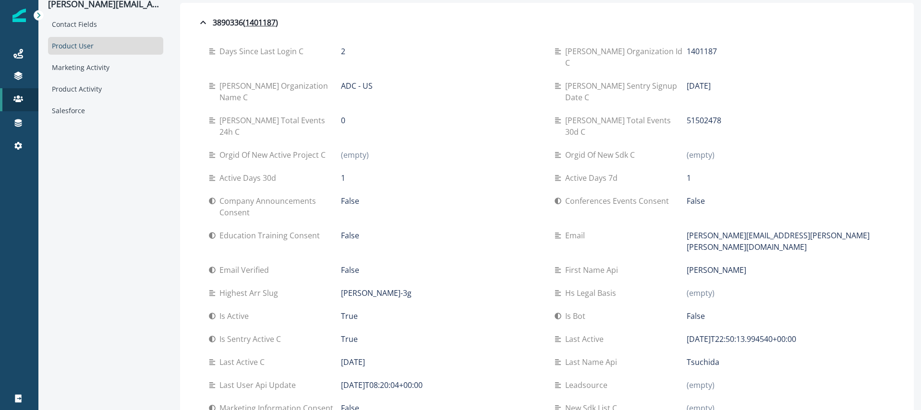
scroll to position [0, 0]
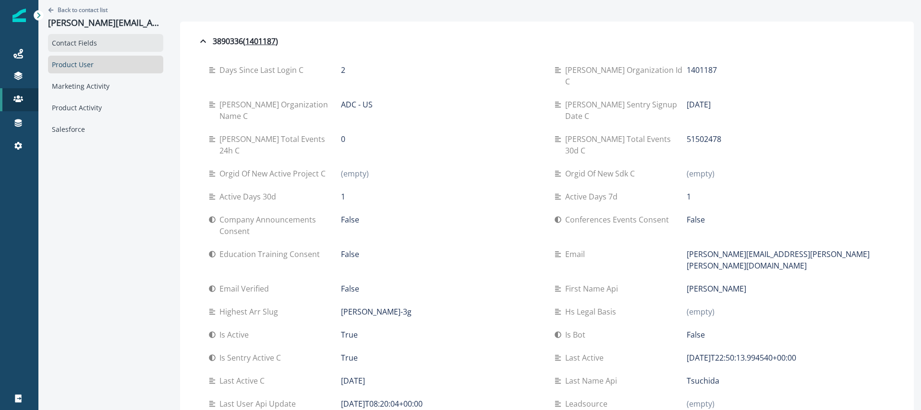
click at [91, 49] on div "Contact Fields" at bounding box center [105, 43] width 115 height 18
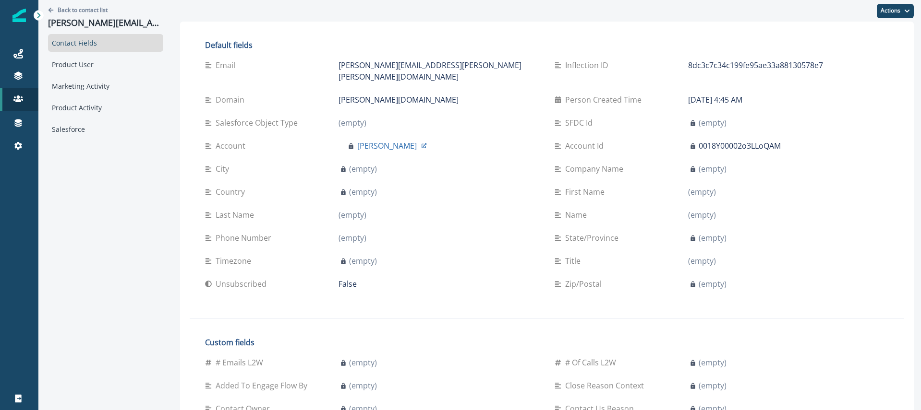
drag, startPoint x: 387, startPoint y: 66, endPoint x: 286, endPoint y: 67, distance: 101.8
click at [286, 67] on div "Email roy.tsuchida@abbott.com" at bounding box center [372, 71] width 334 height 23
copy div "[PERSON_NAME][EMAIL_ADDRESS][PERSON_NAME][PERSON_NAME][DOMAIN_NAME]"
click at [112, 101] on div "Product Activity" at bounding box center [105, 108] width 115 height 18
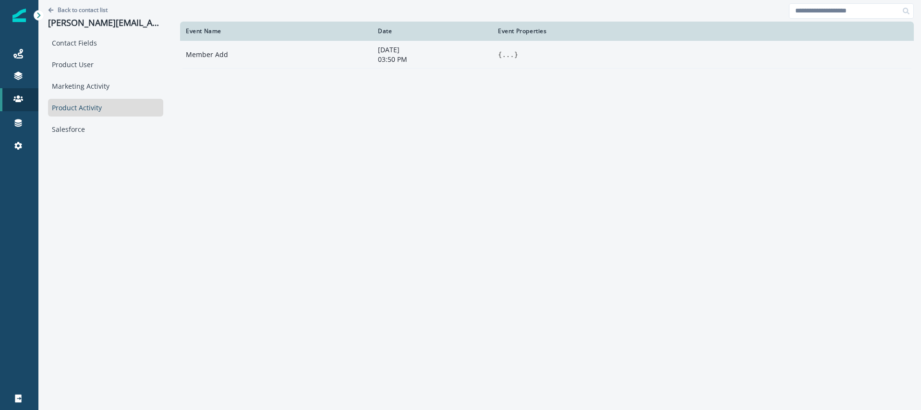
click at [514, 51] on span "}" at bounding box center [516, 55] width 4 height 8
click at [502, 53] on button "..." at bounding box center [508, 55] width 12 height 10
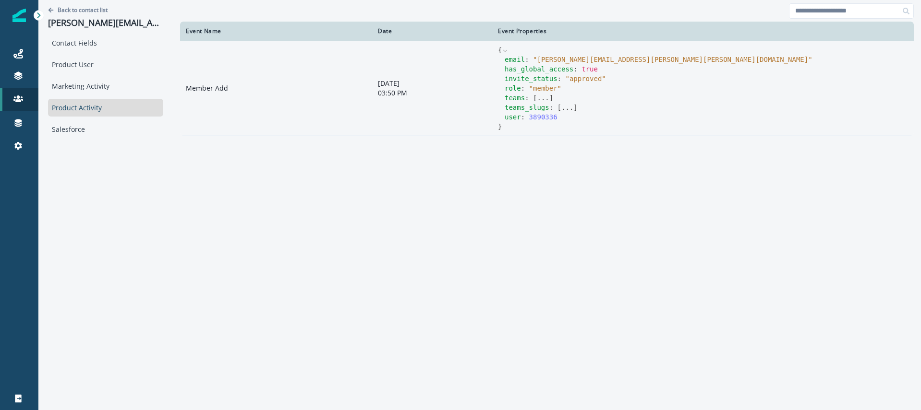
click at [537, 98] on button "..." at bounding box center [543, 98] width 12 height 10
click at [561, 126] on button "..." at bounding box center [567, 127] width 12 height 10
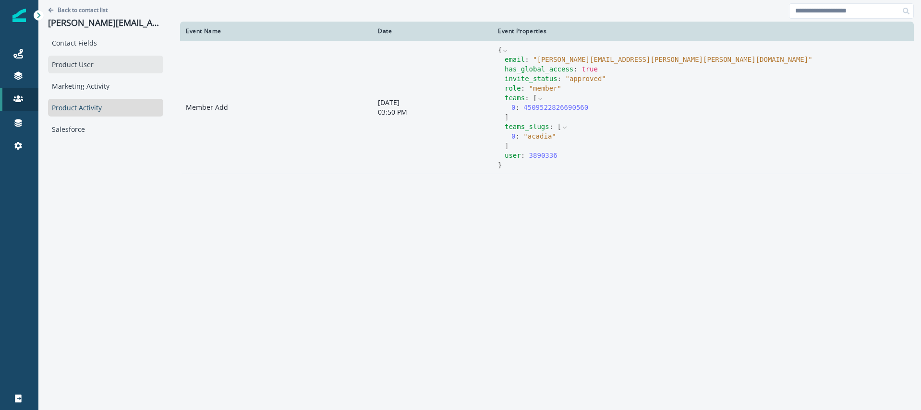
click at [83, 66] on div "Product User" at bounding box center [105, 65] width 115 height 18
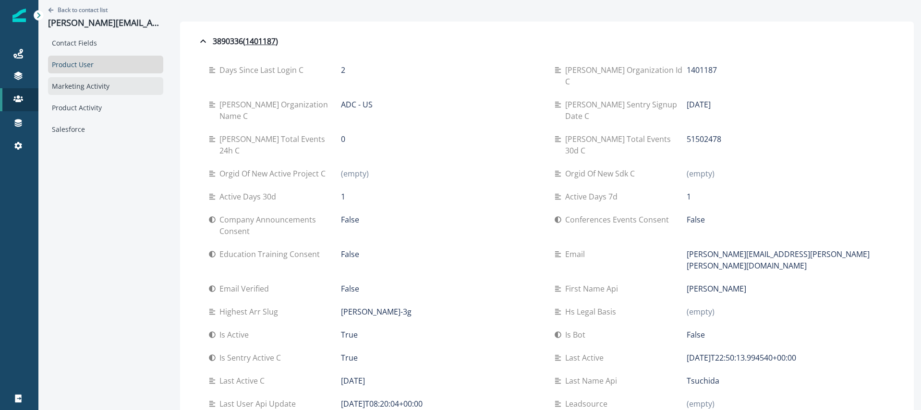
drag, startPoint x: 83, startPoint y: 107, endPoint x: 83, endPoint y: 94, distance: 12.5
click at [82, 106] on div "Product Activity" at bounding box center [105, 108] width 115 height 18
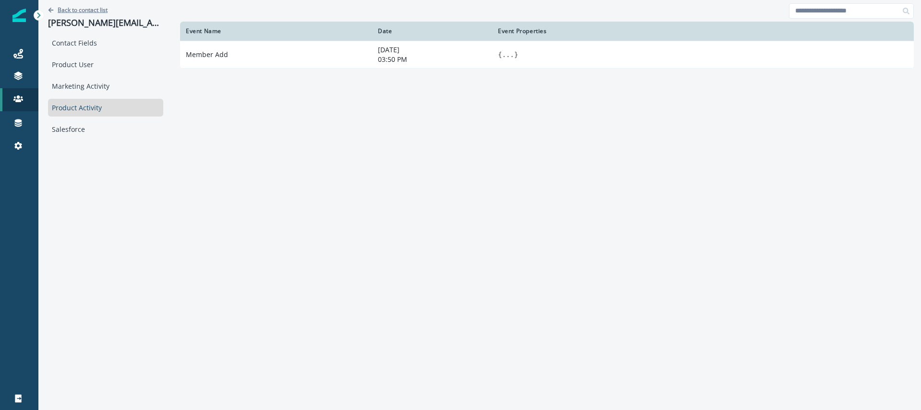
click at [79, 11] on p "Back to contact list" at bounding box center [83, 10] width 50 height 8
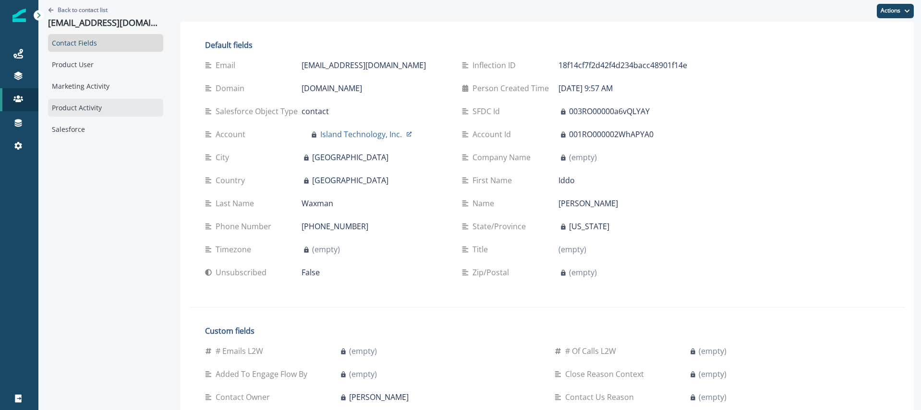
click at [87, 110] on div "Product Activity" at bounding box center [105, 108] width 115 height 18
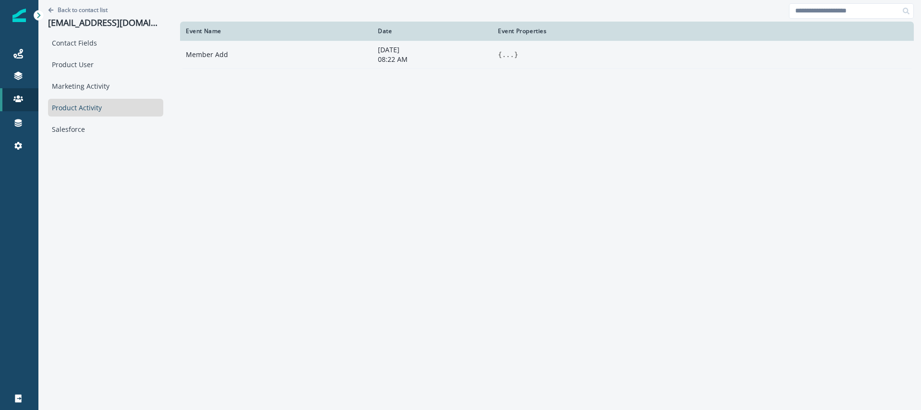
click at [502, 52] on button "..." at bounding box center [508, 55] width 12 height 10
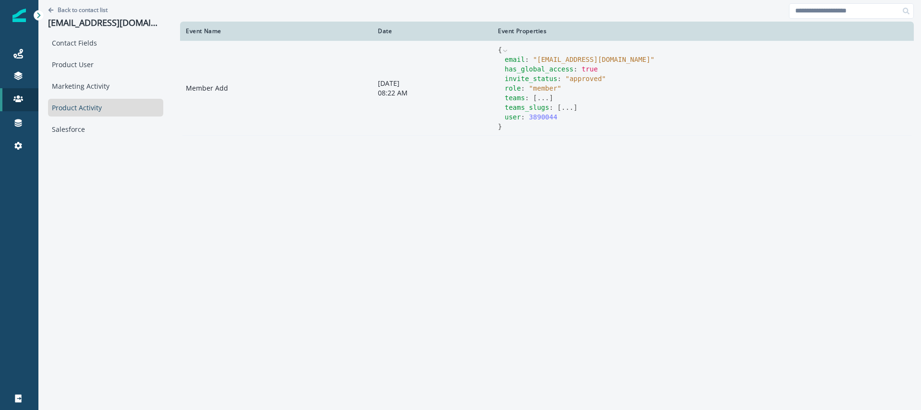
click at [537, 97] on button "..." at bounding box center [543, 98] width 12 height 10
click at [561, 116] on button "..." at bounding box center [567, 117] width 12 height 10
click at [102, 66] on div "Product User" at bounding box center [105, 65] width 115 height 18
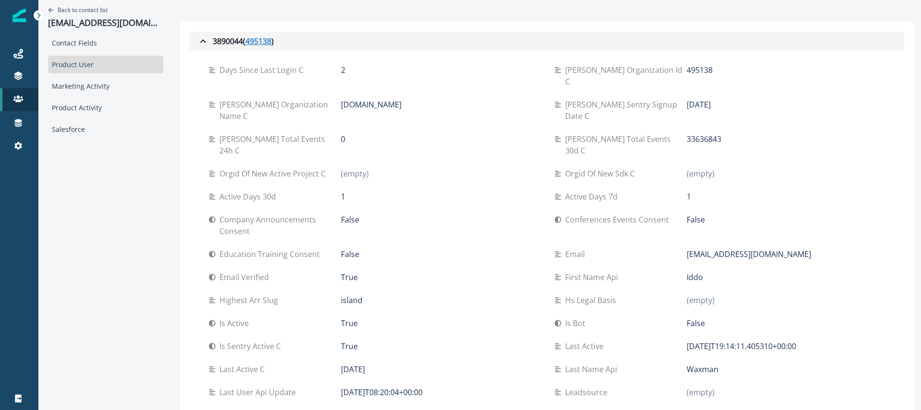
click at [249, 40] on u "495138" at bounding box center [258, 42] width 26 height 12
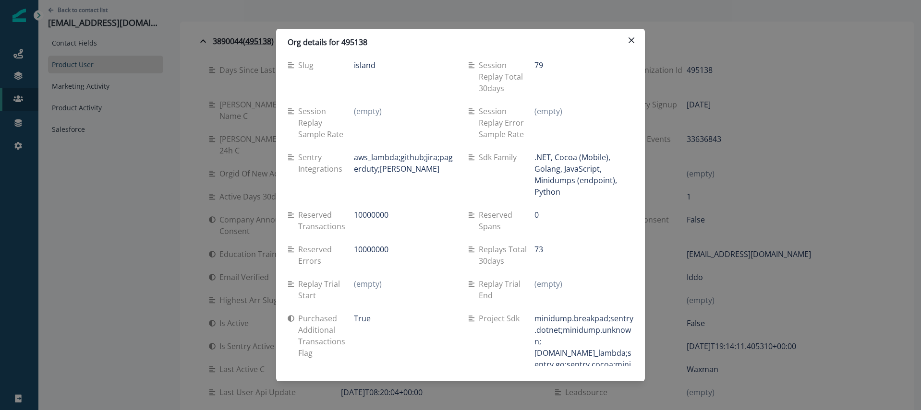
scroll to position [169, 0]
